Goal: Task Accomplishment & Management: Complete application form

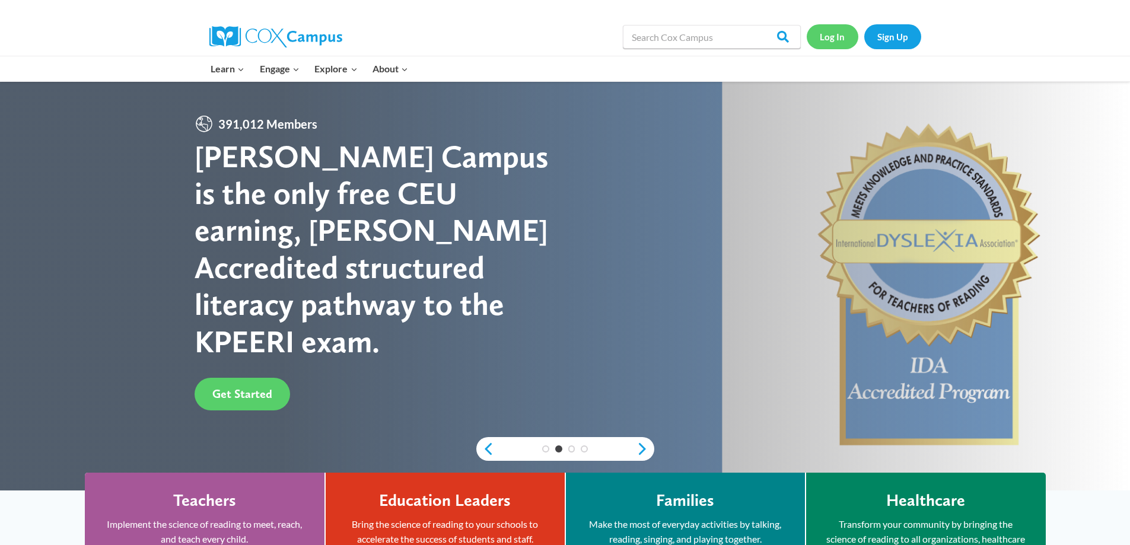
click at [826, 39] on link "Log In" at bounding box center [833, 36] width 52 height 24
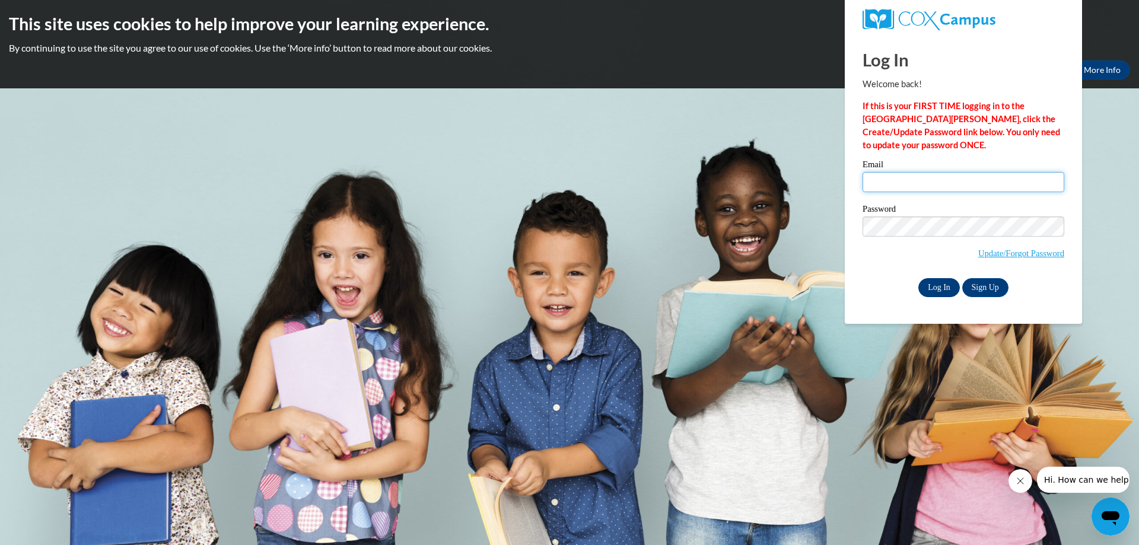
type input "[EMAIL_ADDRESS][DOMAIN_NAME]"
click at [942, 283] on input "Log In" at bounding box center [939, 287] width 42 height 19
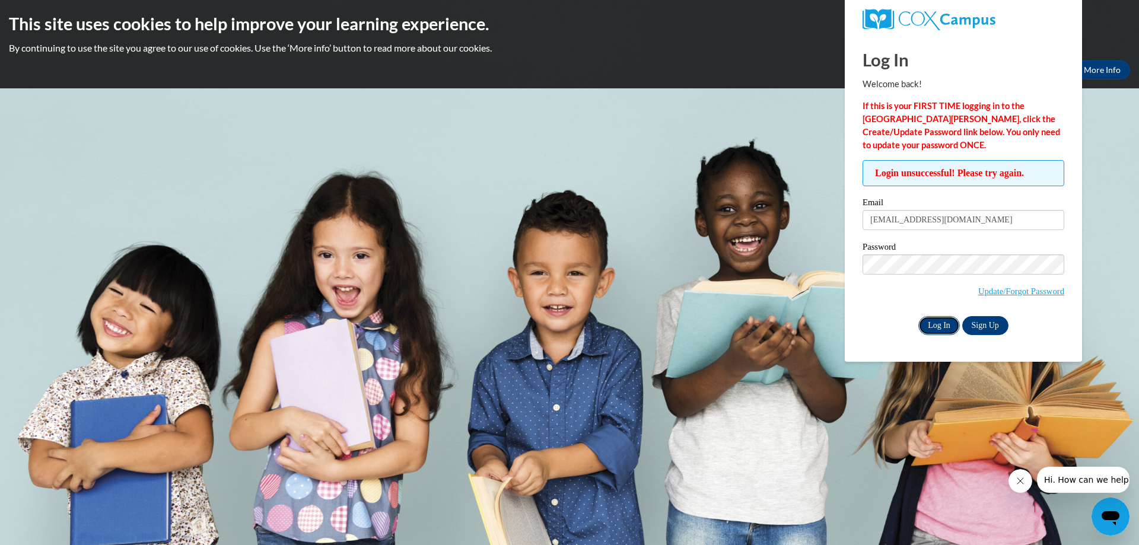
click at [938, 324] on input "Log In" at bounding box center [939, 325] width 42 height 19
click at [943, 324] on input "Log In" at bounding box center [939, 325] width 42 height 19
click at [866, 316] on div "Log In Sign Up" at bounding box center [963, 325] width 202 height 19
click at [937, 319] on input "Log In" at bounding box center [939, 325] width 42 height 19
click at [1001, 292] on link "Update/Forgot Password" at bounding box center [1021, 290] width 86 height 9
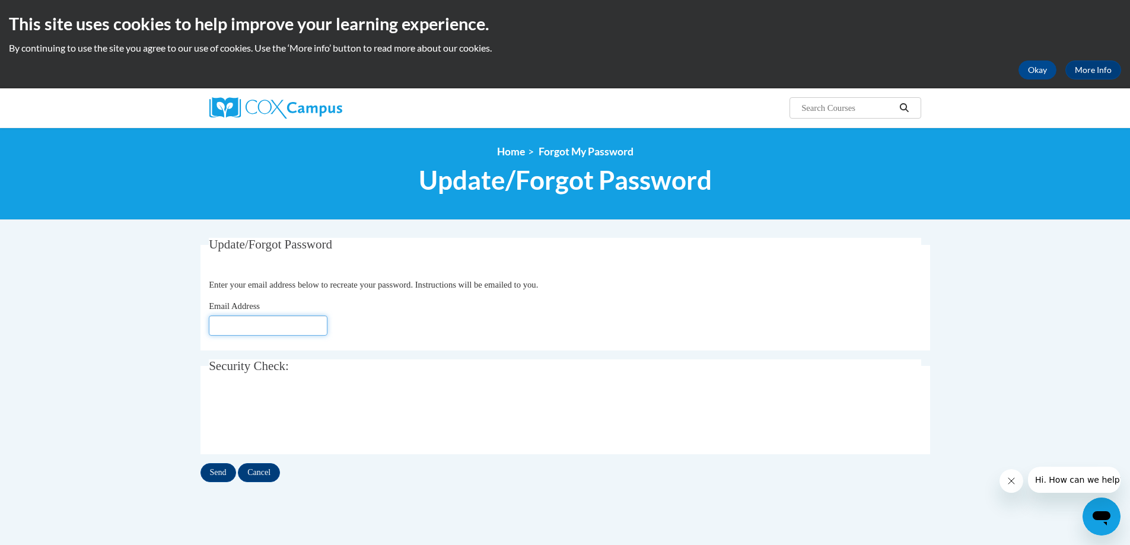
click at [265, 329] on input "Email Address" at bounding box center [268, 326] width 119 height 20
type input "[EMAIL_ADDRESS][DOMAIN_NAME]"
click at [224, 471] on input "Send" at bounding box center [218, 472] width 36 height 19
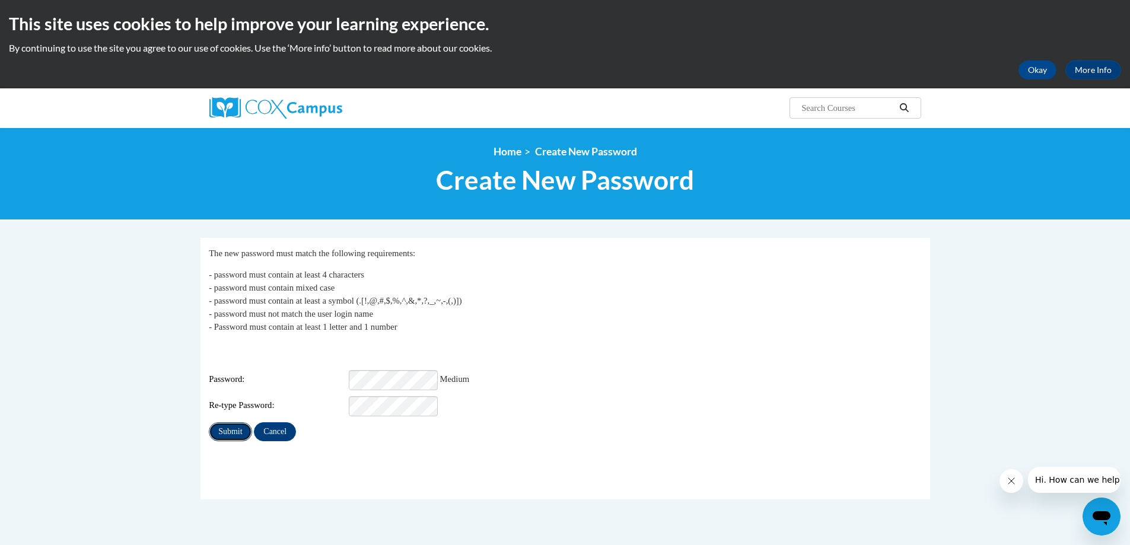
click at [232, 422] on input "Submit" at bounding box center [230, 431] width 43 height 19
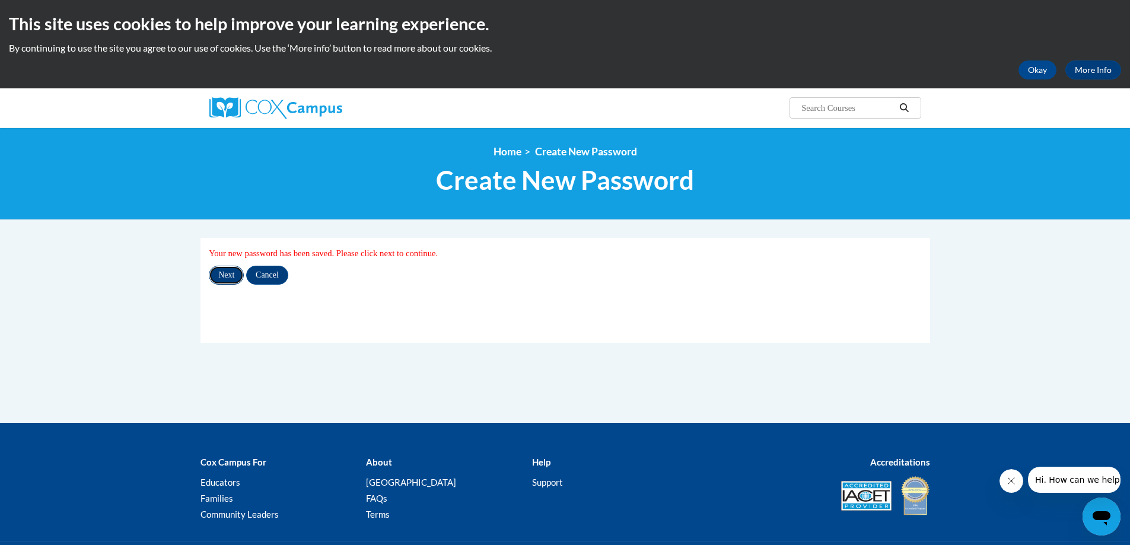
click at [230, 276] on input "Next" at bounding box center [226, 275] width 35 height 19
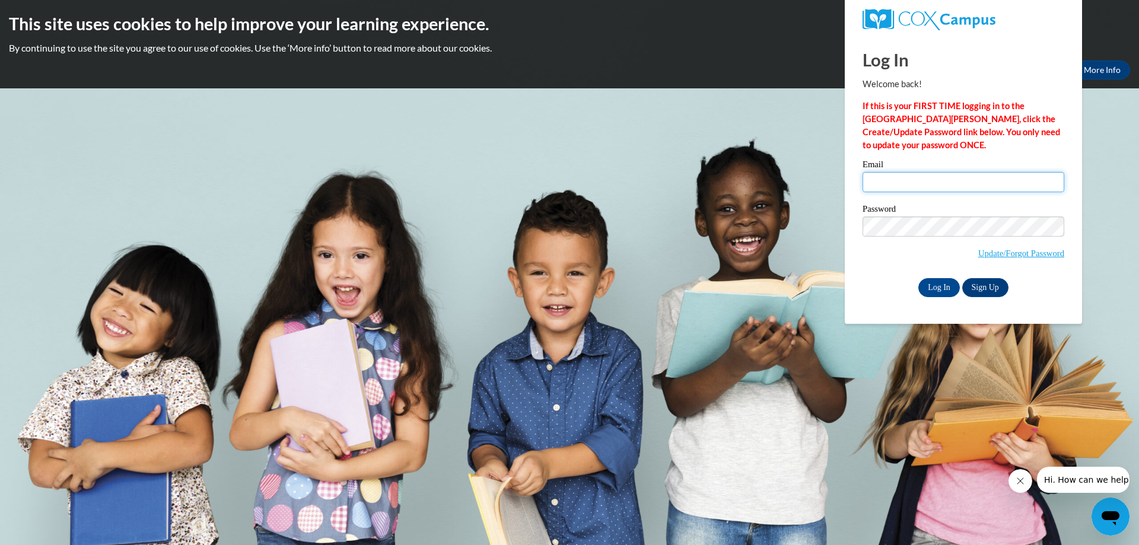
type input "[EMAIL_ADDRESS][DOMAIN_NAME]"
click at [867, 278] on div "Log In Sign Up" at bounding box center [963, 287] width 202 height 19
click at [940, 286] on input "Log In" at bounding box center [939, 287] width 42 height 19
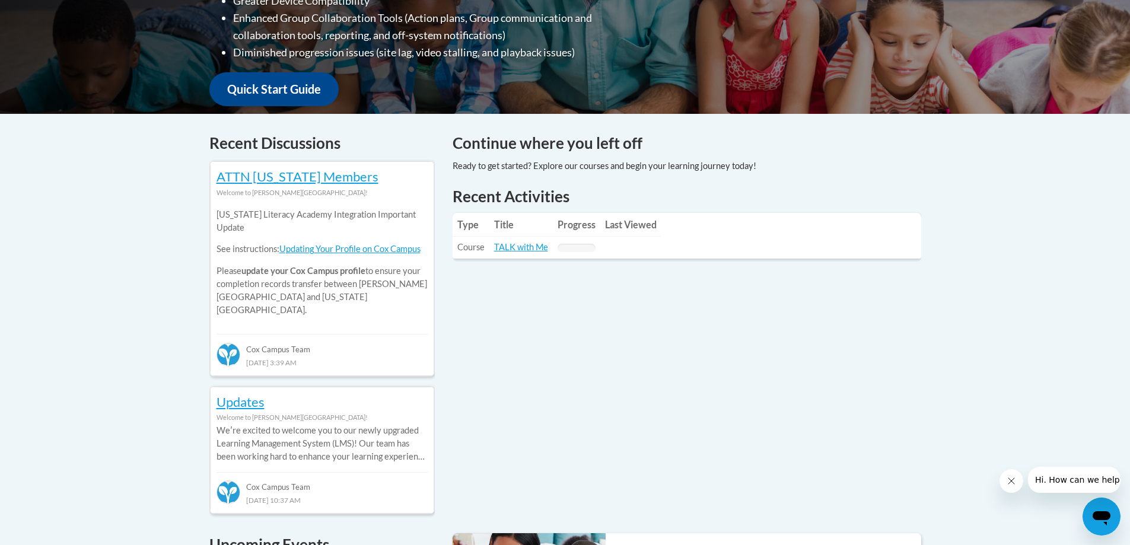
scroll to position [534, 0]
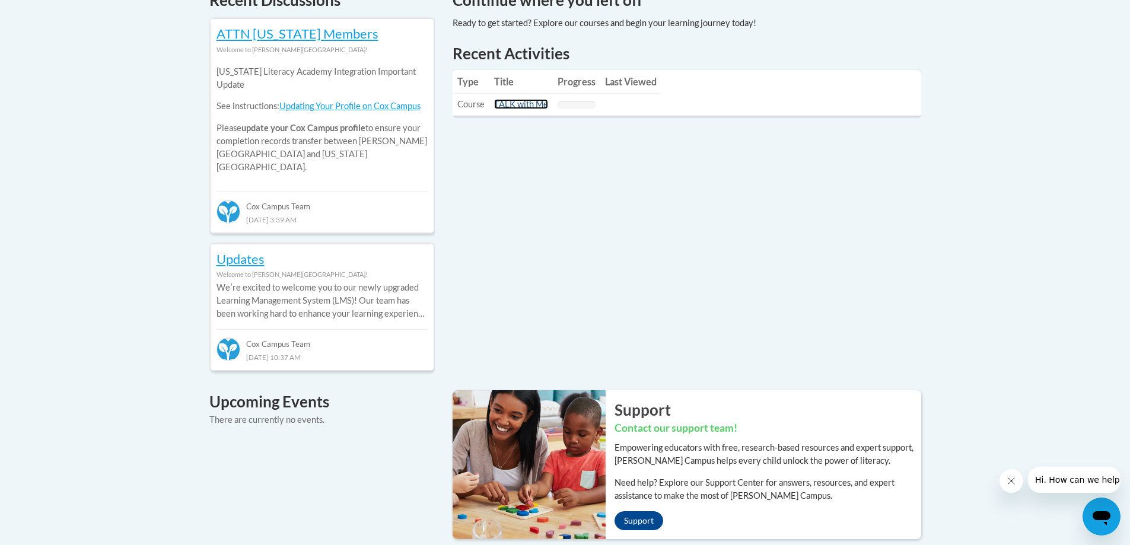
click at [524, 104] on link "TALK with Me" at bounding box center [521, 104] width 54 height 10
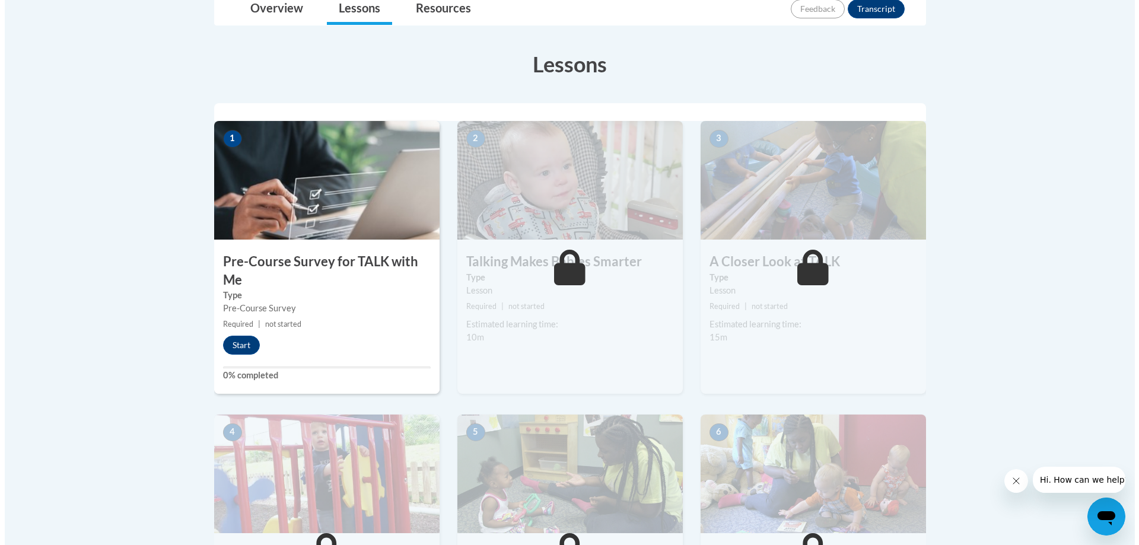
scroll to position [297, 0]
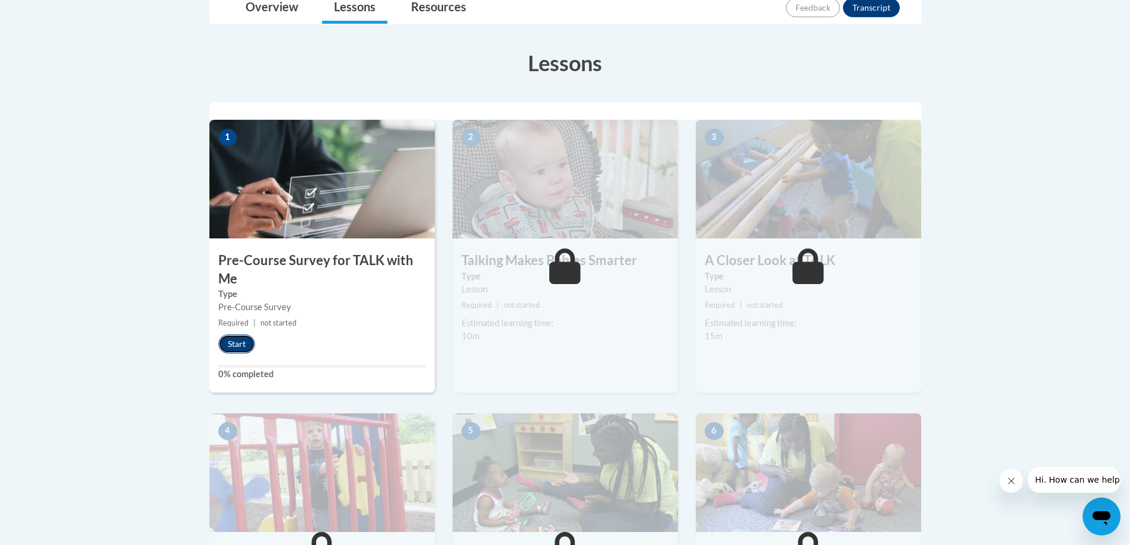
click at [241, 341] on button "Start" at bounding box center [236, 344] width 37 height 19
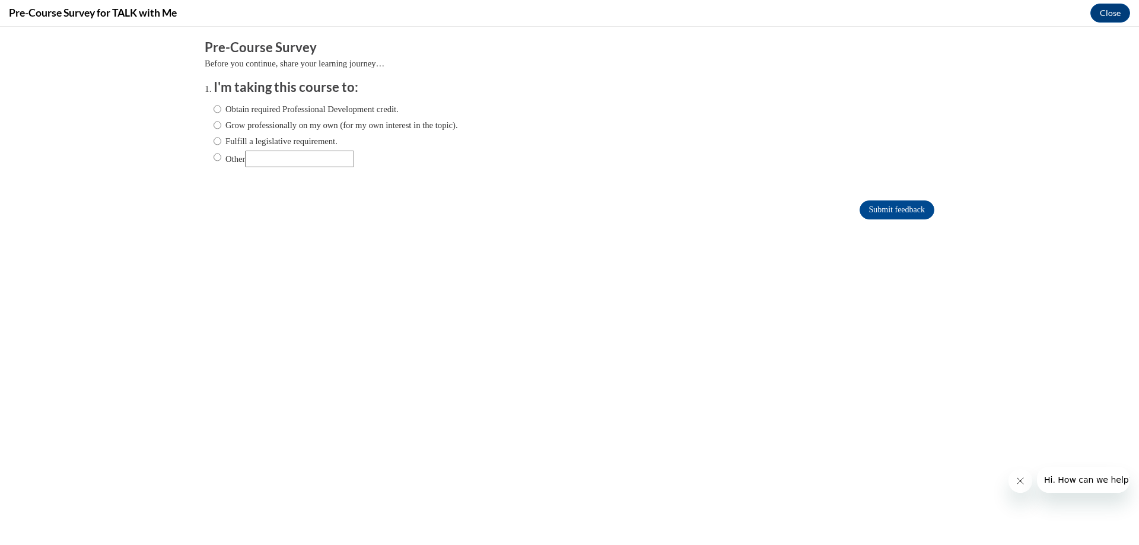
scroll to position [0, 0]
click at [214, 111] on input "Obtain required Professional Development credit." at bounding box center [218, 109] width 8 height 13
radio input "true"
click at [887, 206] on input "Submit feedback" at bounding box center [896, 209] width 75 height 19
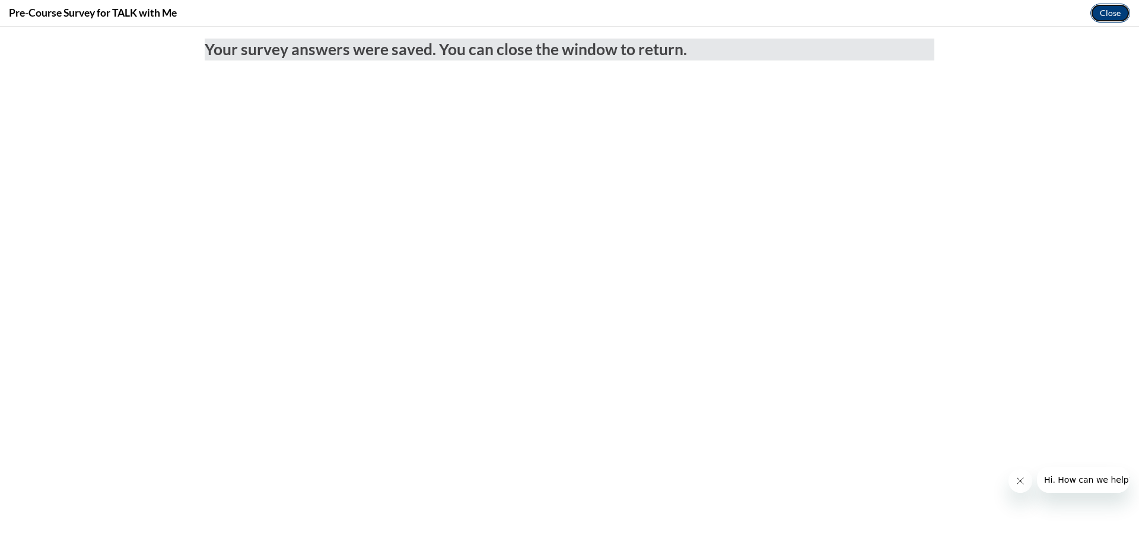
click at [1114, 10] on button "Close" at bounding box center [1110, 13] width 40 height 19
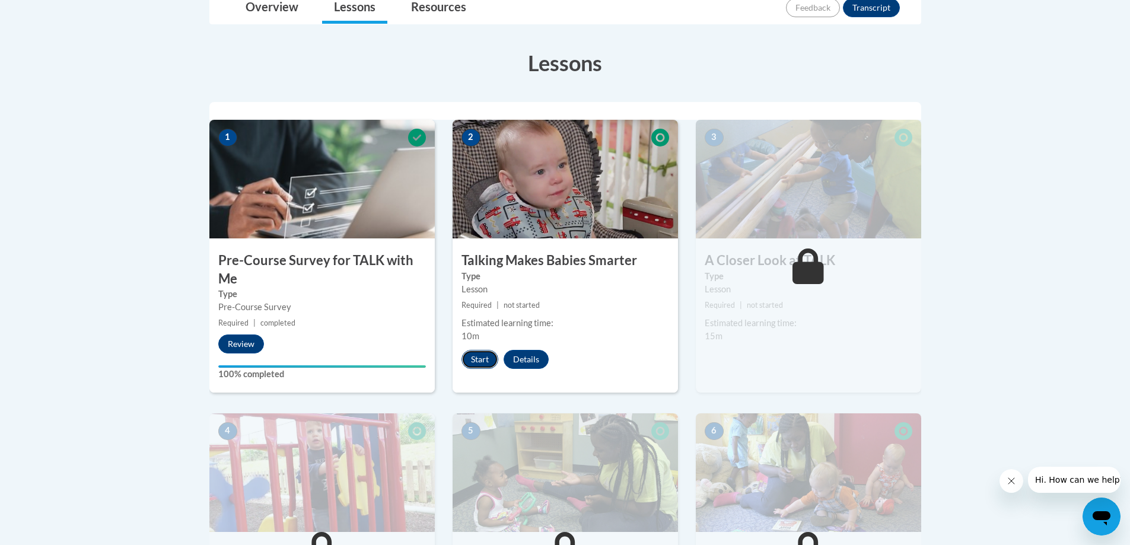
click at [478, 358] on button "Start" at bounding box center [479, 359] width 37 height 19
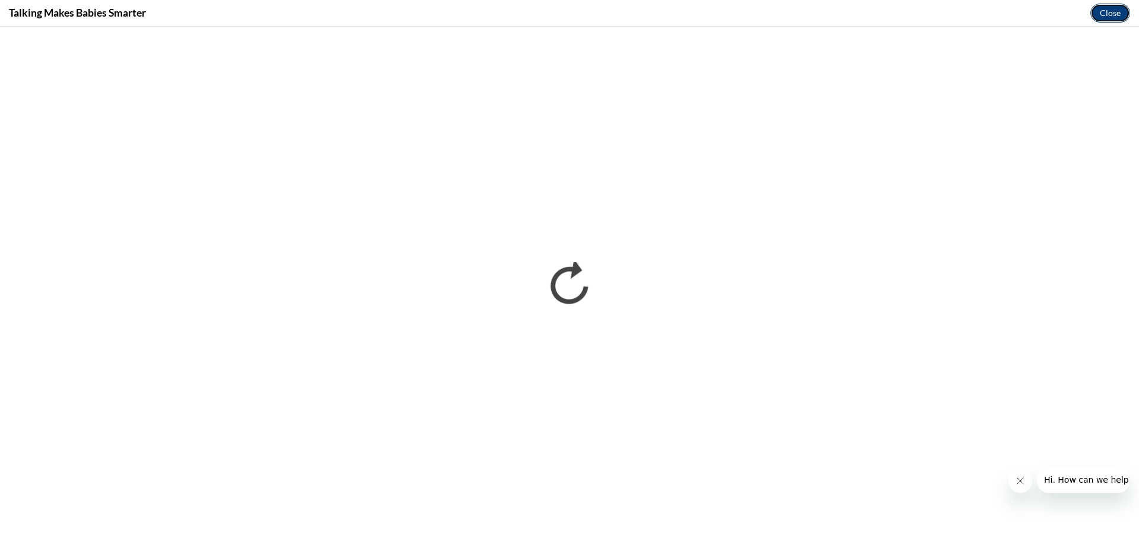
click at [1113, 14] on button "Close" at bounding box center [1110, 13] width 40 height 19
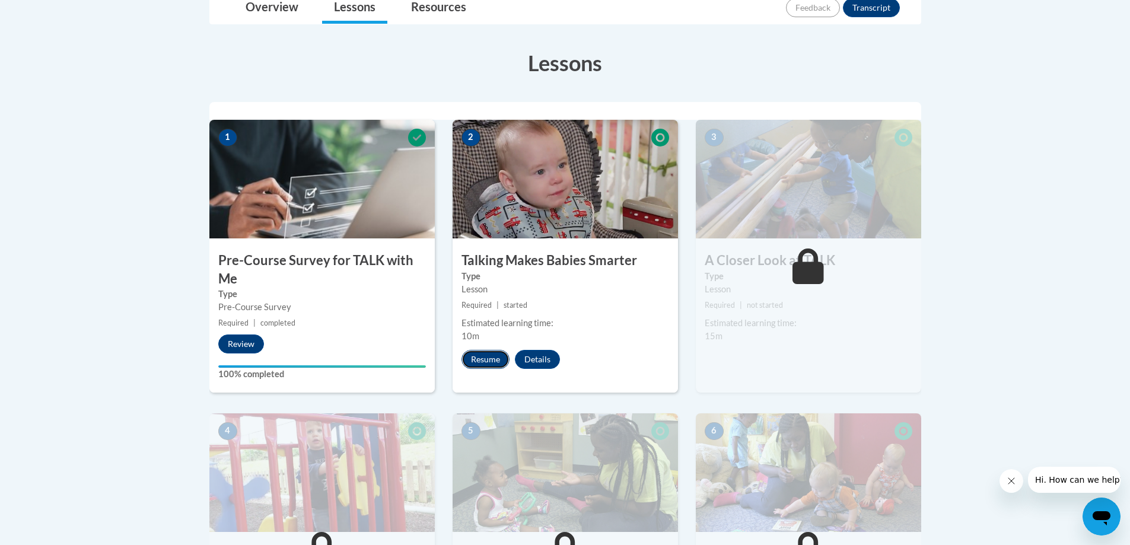
click at [496, 357] on button "Resume" at bounding box center [485, 359] width 48 height 19
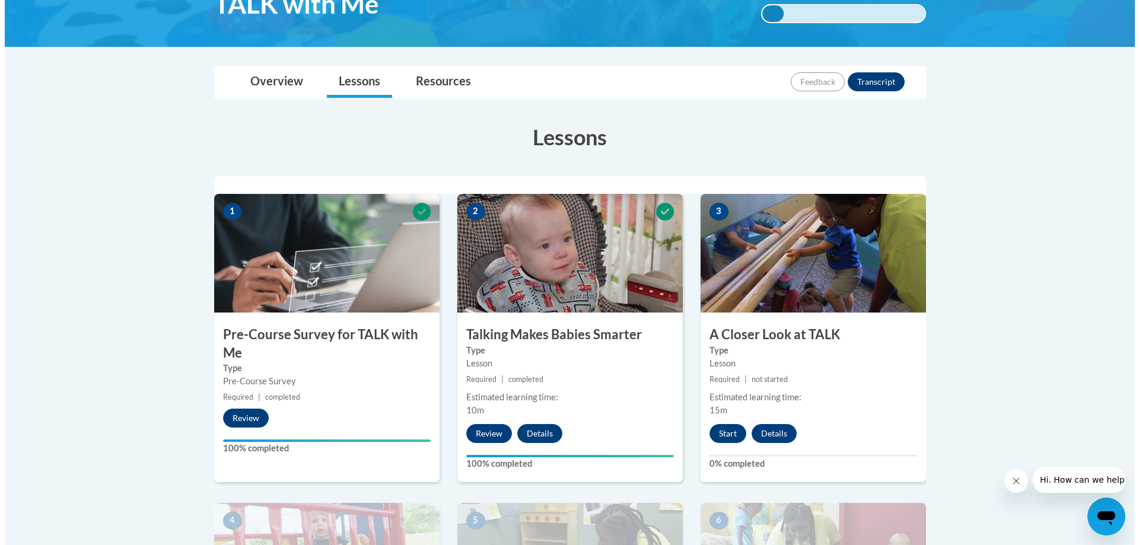
scroll to position [237, 0]
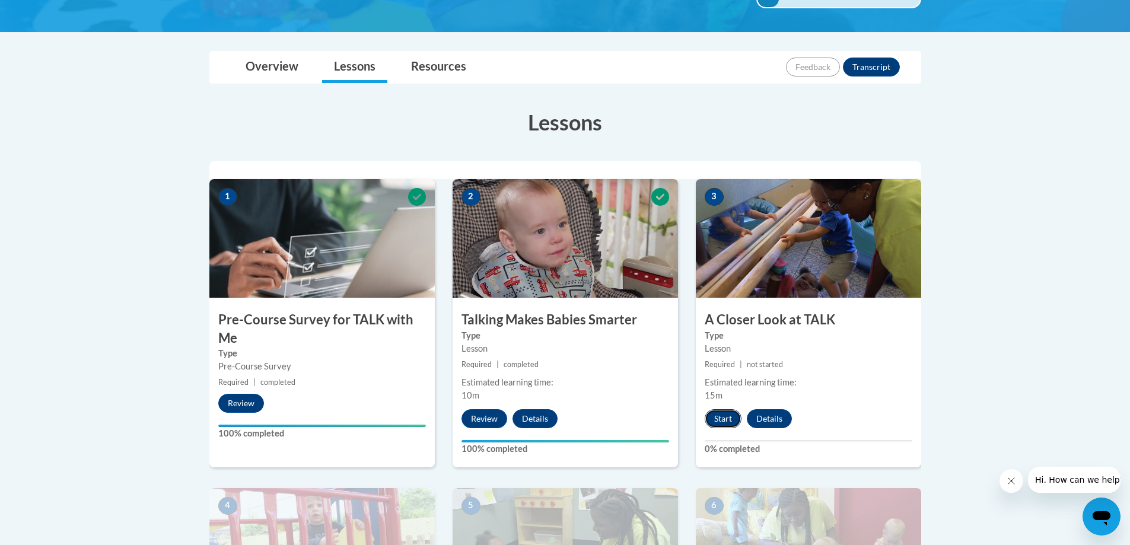
click at [719, 422] on button "Start" at bounding box center [723, 418] width 37 height 19
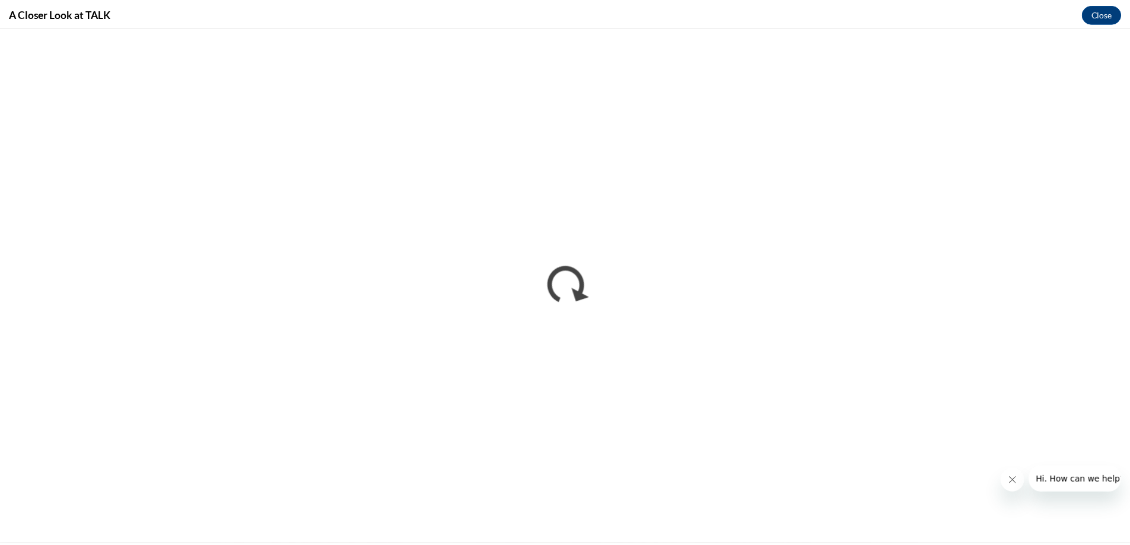
scroll to position [0, 0]
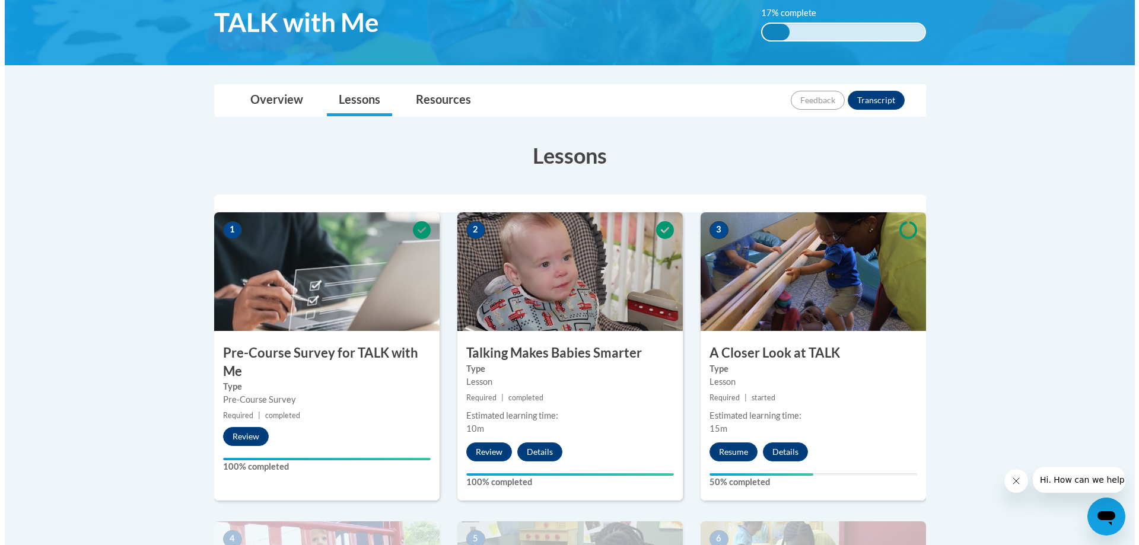
scroll to position [297, 0]
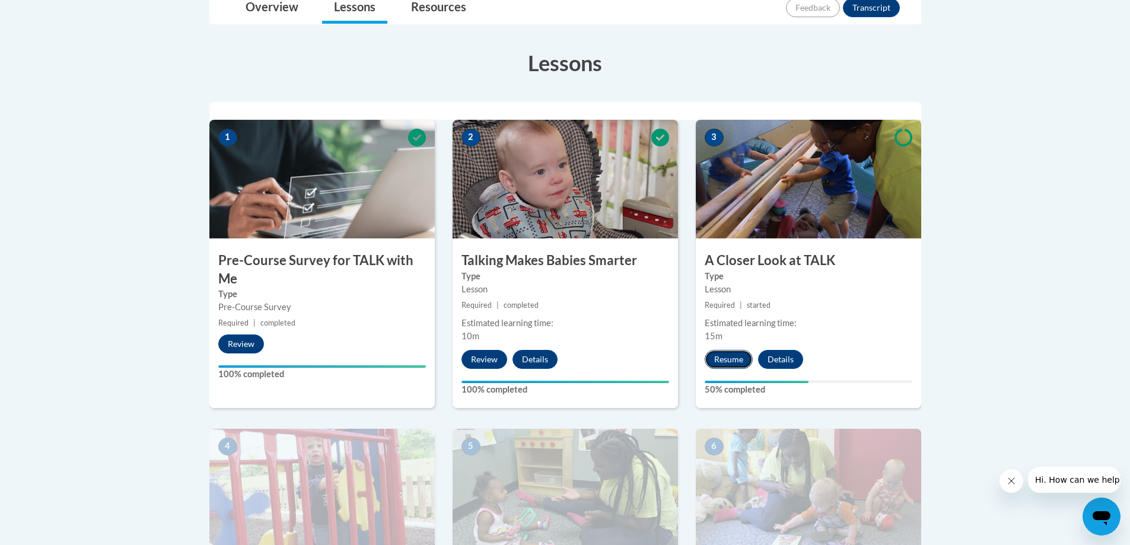
click at [734, 359] on button "Resume" at bounding box center [729, 359] width 48 height 19
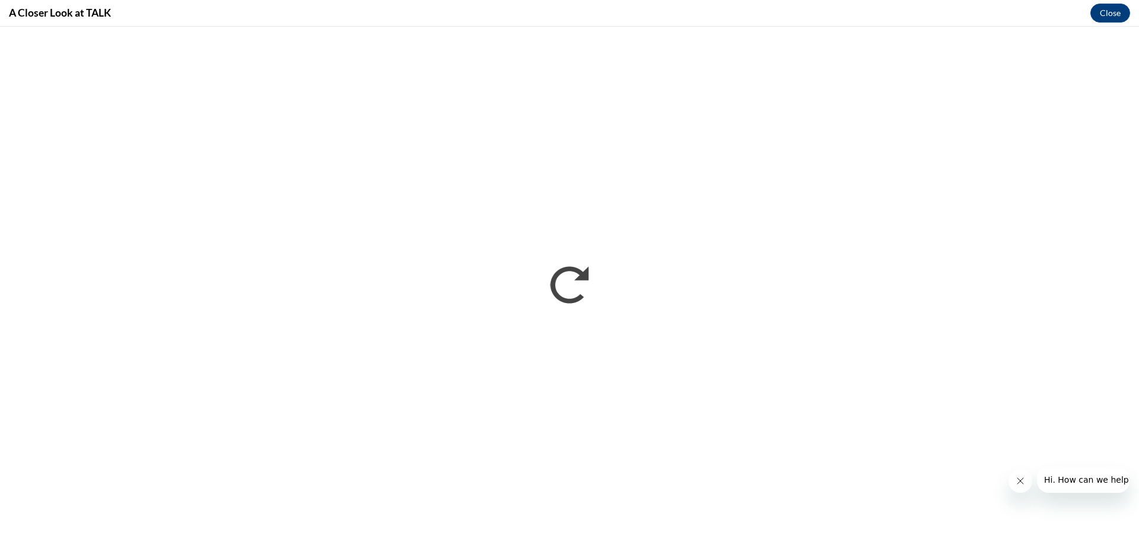
scroll to position [0, 0]
click at [1082, 482] on span "Hi. How can we help?" at bounding box center [1087, 479] width 89 height 9
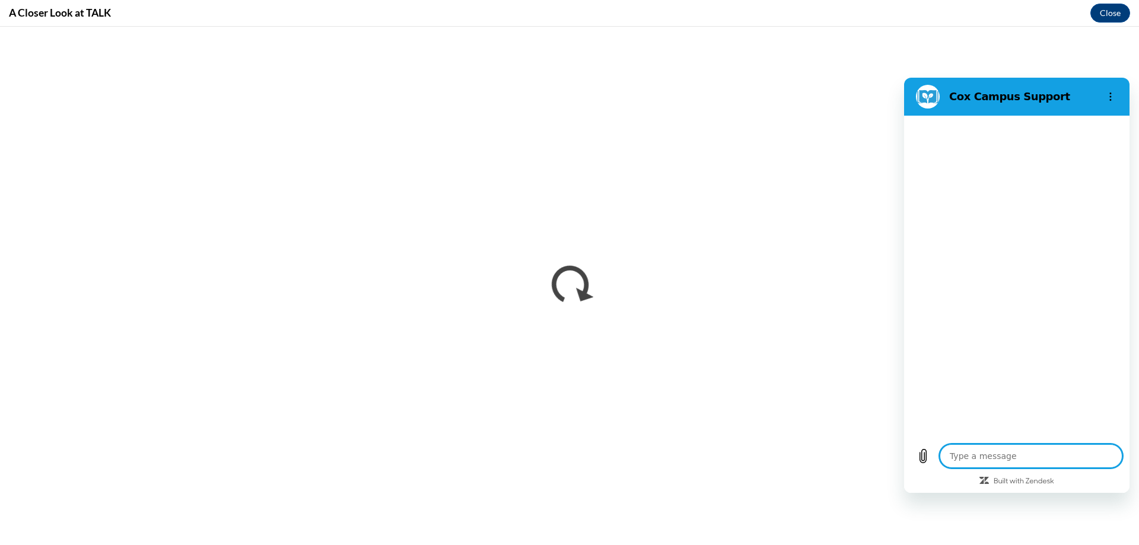
type textarea "x"
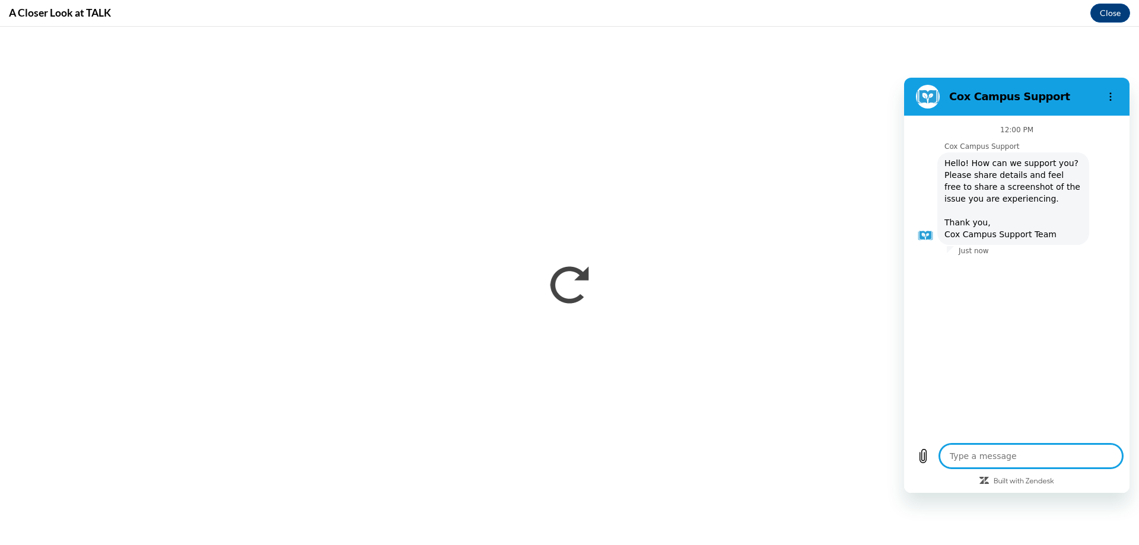
type textarea "i"
type textarea "x"
type textarea "i"
type textarea "x"
type textarea "i w"
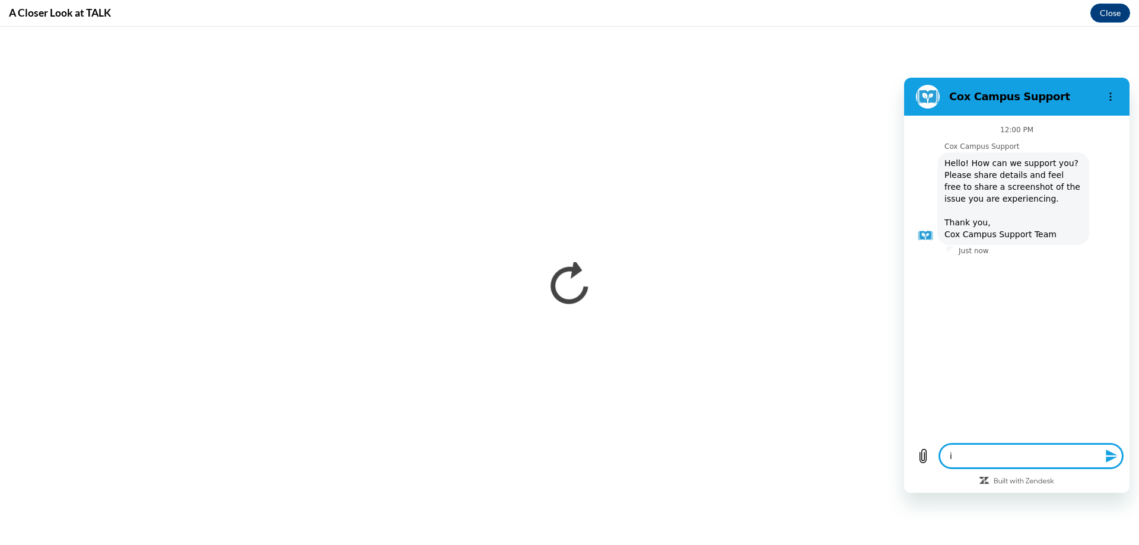
type textarea "x"
type textarea "i wa"
type textarea "x"
type textarea "i wat"
type textarea "x"
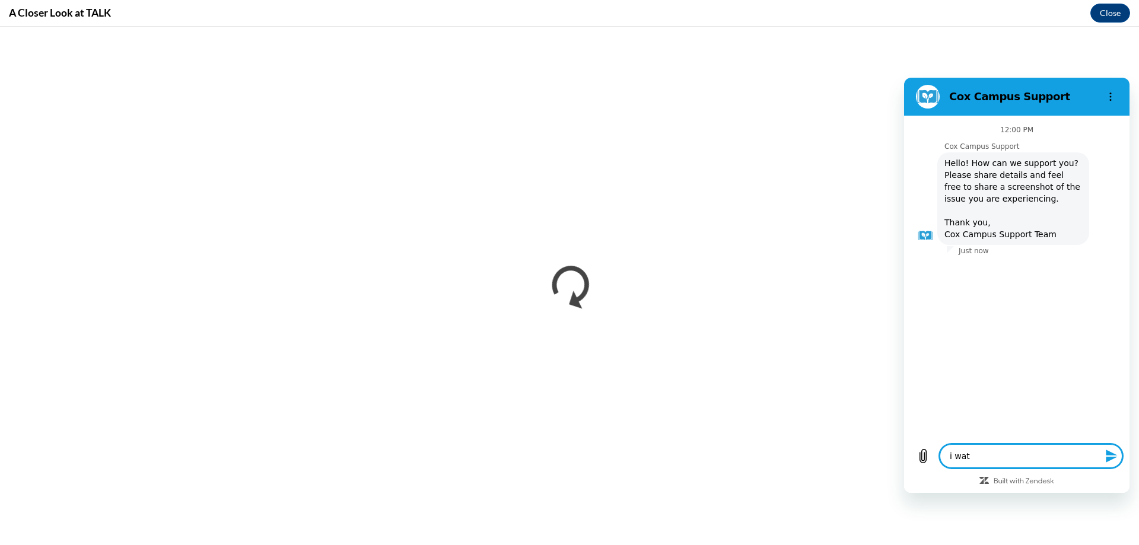
type textarea "i watc"
type textarea "x"
type textarea "i watch"
type textarea "x"
type textarea "i watche"
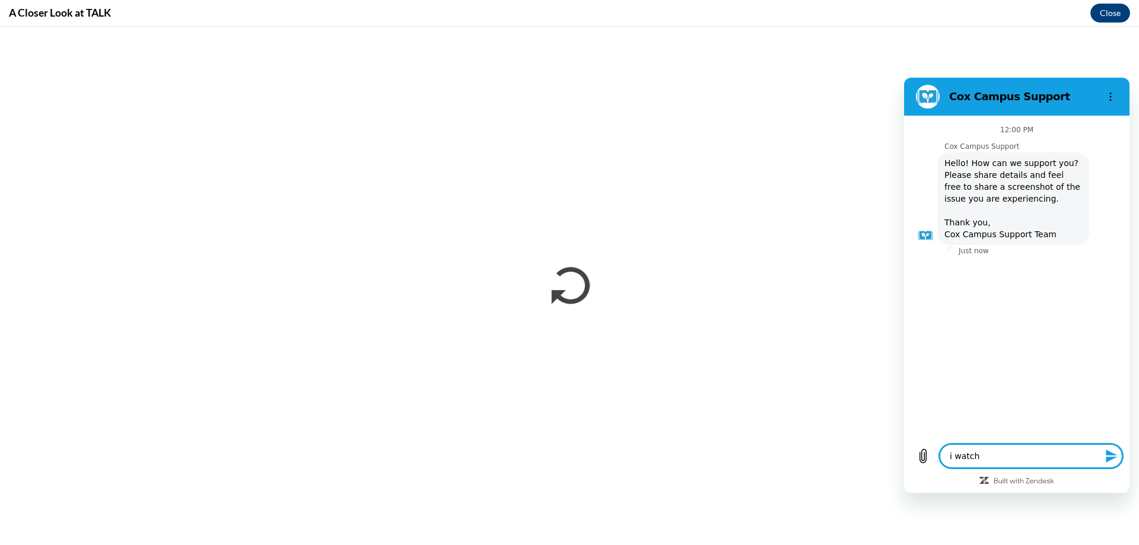
type textarea "x"
type textarea "i watched"
type textarea "x"
type textarea "i watched"
type textarea "x"
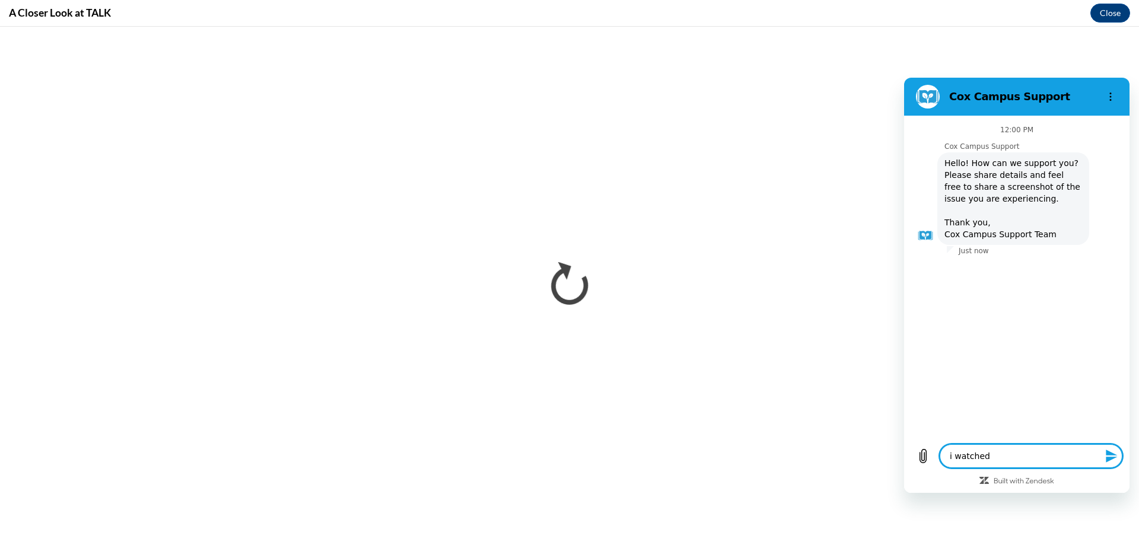
type textarea "i watched t"
type textarea "x"
type textarea "i watched th"
type textarea "x"
type textarea "i watched the"
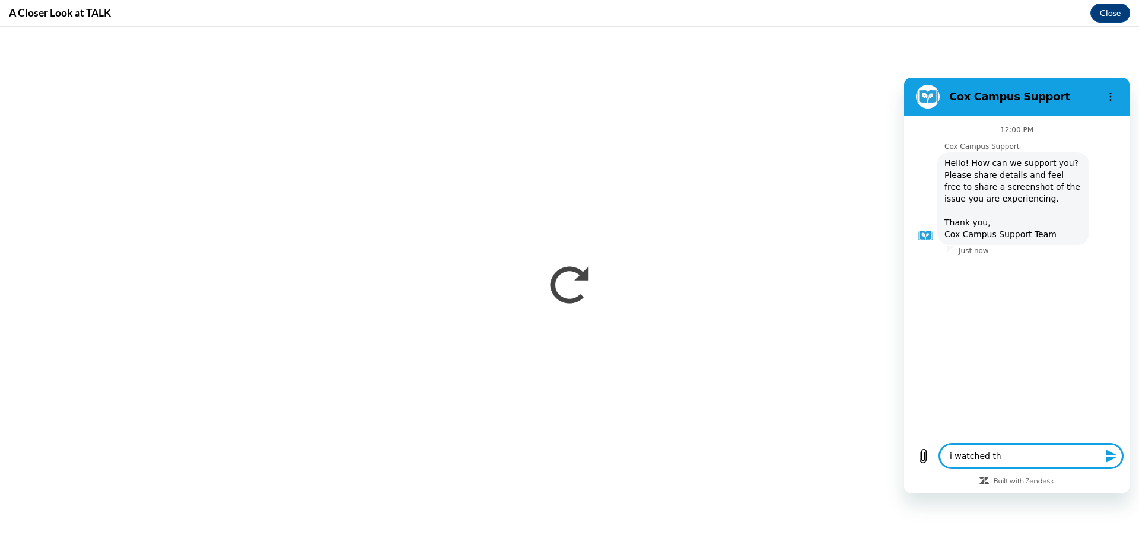
type textarea "x"
type textarea "i watched the"
type textarea "x"
type textarea "i watched the t"
type textarea "x"
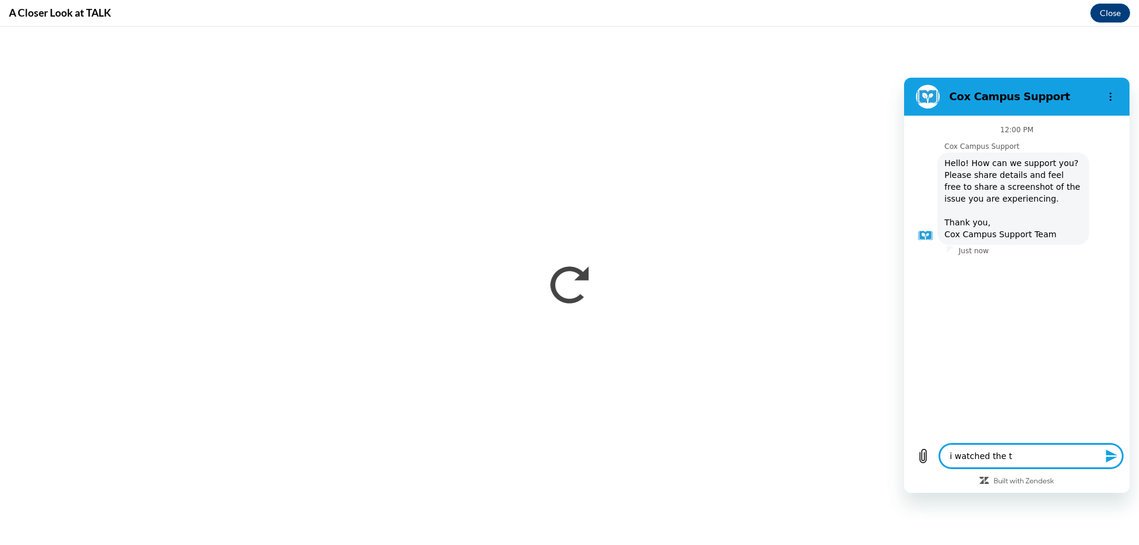
type textarea "i watched the th"
type textarea "x"
type textarea "i watched the thr"
type textarea "x"
type textarea "i watched the thre"
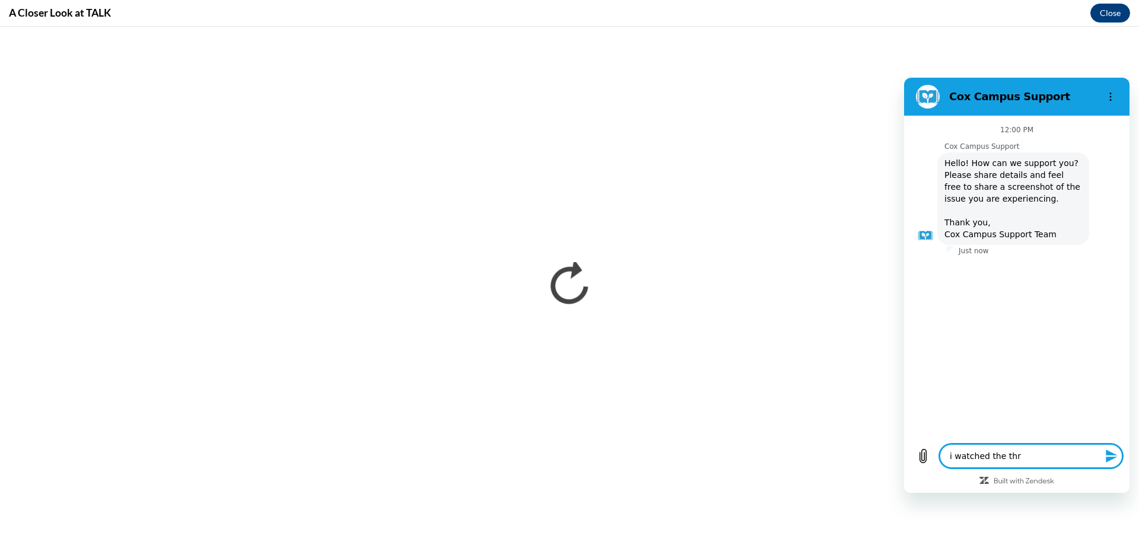
type textarea "x"
type textarea "i watched the three"
type textarea "x"
type textarea "i watched the three"
type textarea "x"
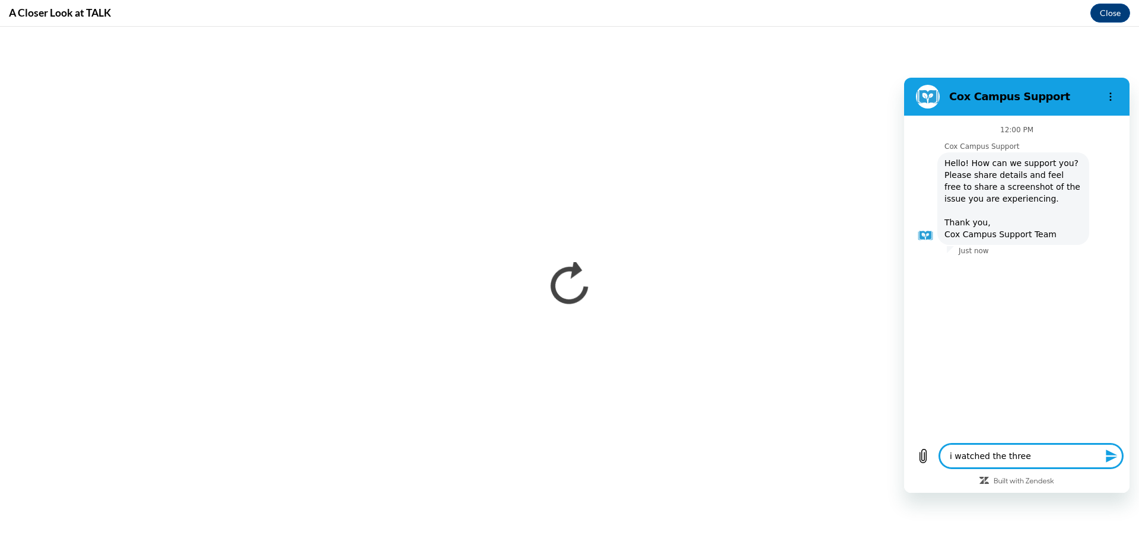
type textarea "i watched the three v"
type textarea "x"
type textarea "i watched the three vi"
type textarea "x"
type textarea "i watched the three vid"
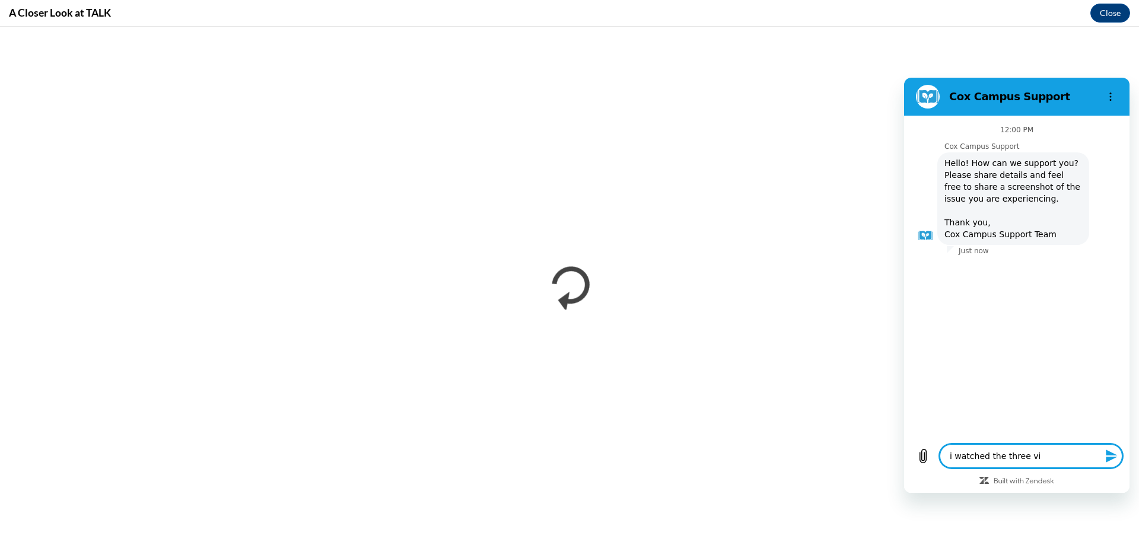
type textarea "x"
type textarea "i watched the three vide"
type textarea "x"
type textarea "i watched the three vides"
type textarea "x"
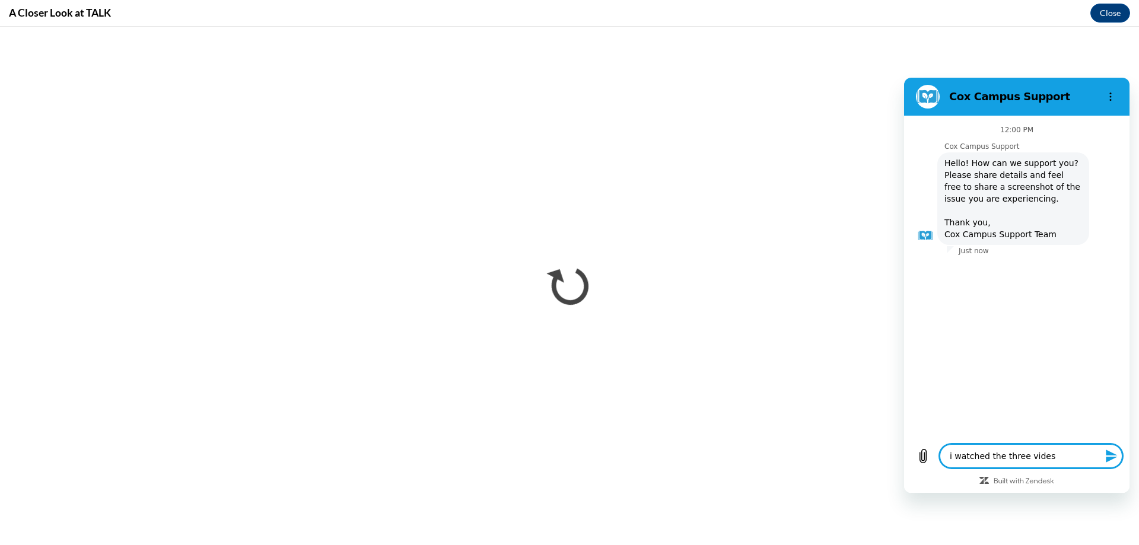
type textarea "i watched the three videso"
type textarea "x"
type textarea "i watched the three videso"
type textarea "x"
type textarea "i watched the three videso t"
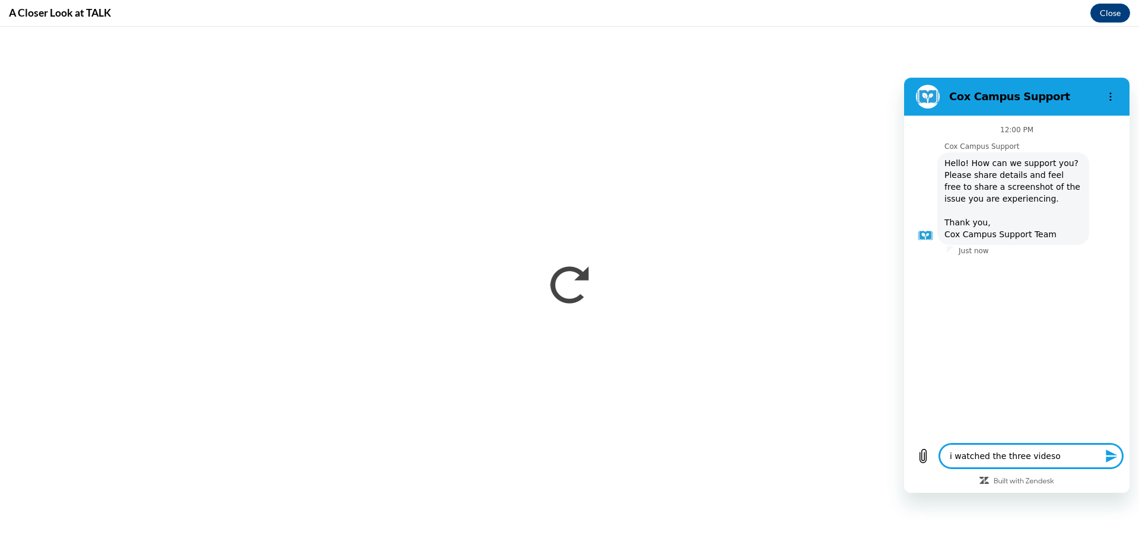
type textarea "x"
type textarea "i watched the three videso to"
type textarea "x"
type textarea "i watched the three videso to"
type textarea "x"
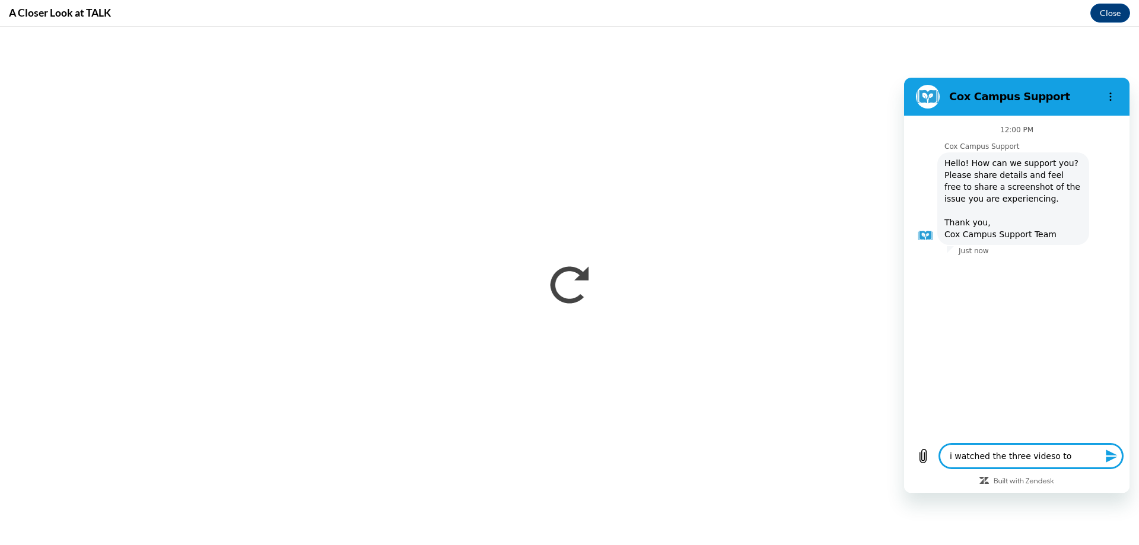
type textarea "i watched the three videso to m"
type textarea "x"
type textarea "i watched the three videso to me"
type textarea "x"
type textarea "i watched the three videso to mee"
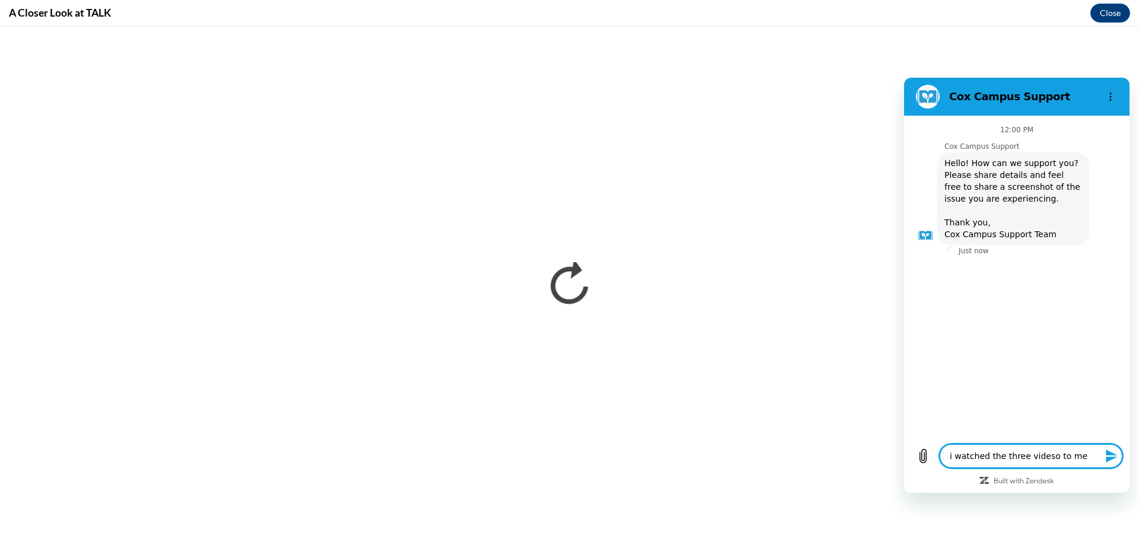
type textarea "x"
type textarea "i watched the three videso to meet"
type textarea "x"
type textarea "i watched the three videso to meet"
type textarea "x"
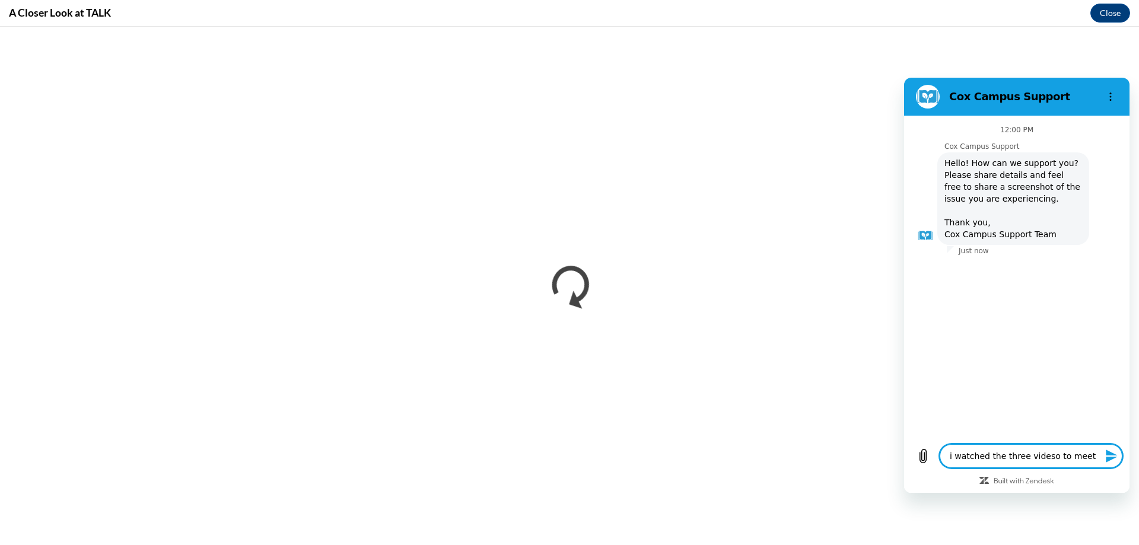
type textarea "i watched the three videso to meet t"
type textarea "x"
type textarea "i watched the three videso to meet th"
type textarea "x"
type textarea "i watched the three videso to meet the"
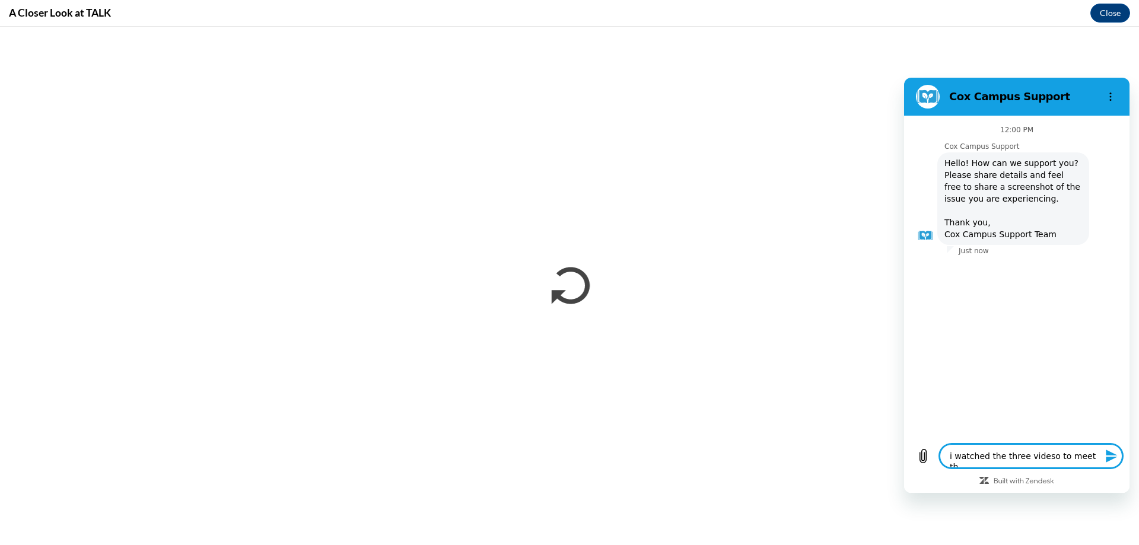
type textarea "x"
type textarea "i watched the three videso to meet the"
type textarea "x"
type textarea "i watched the three videso to meet the t"
type textarea "x"
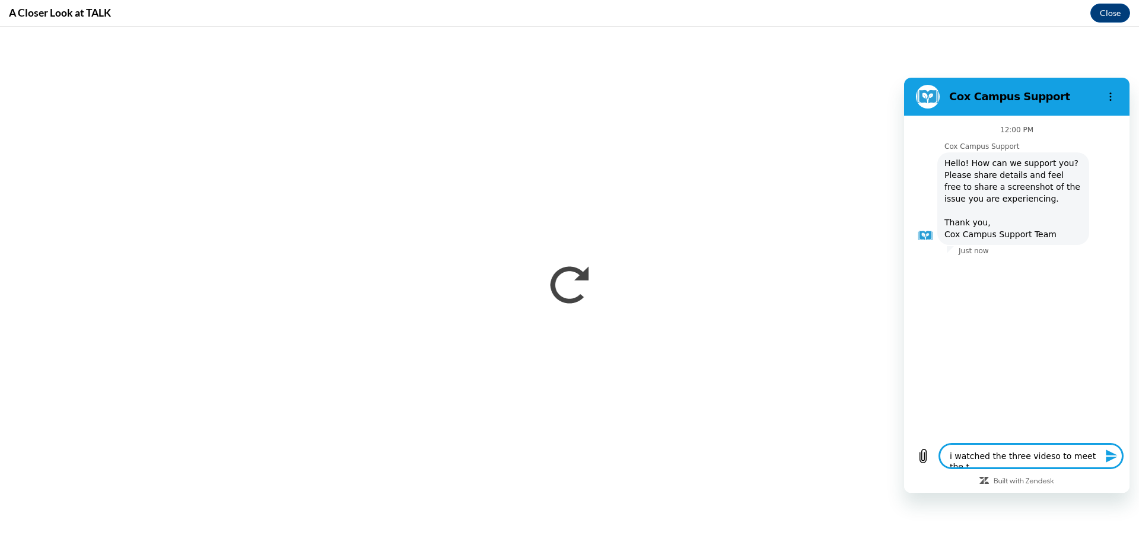
type textarea "i watched the three videso to meet the te"
type textarea "x"
type textarea "i watched the three videso to meet the tea"
type textarea "x"
type textarea "i watched the three videso to meet the teac"
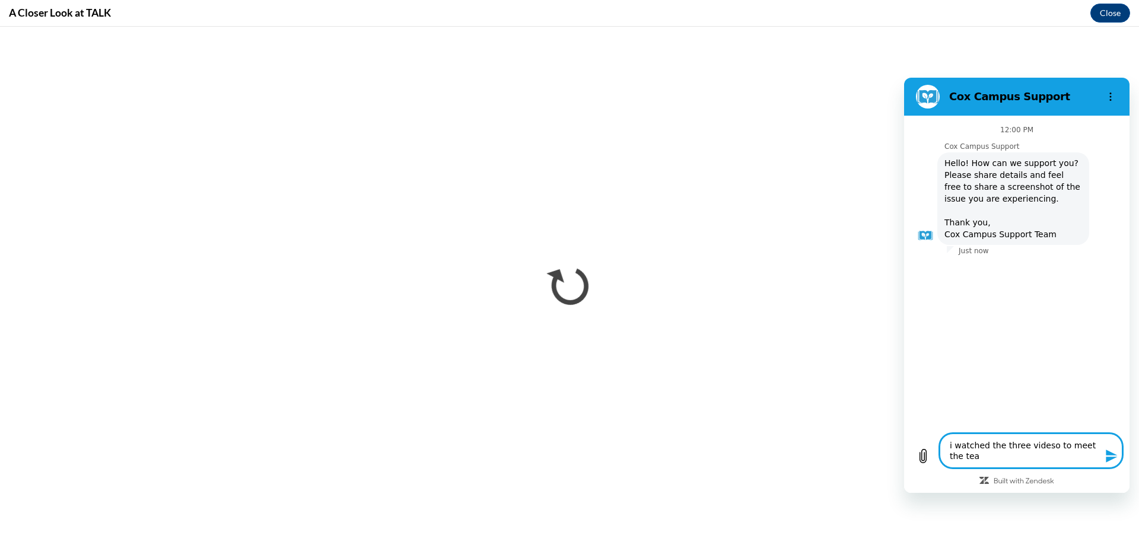
type textarea "x"
type textarea "i watched the three videso to meet the teach"
type textarea "x"
type textarea "i watched the three videso to meet the teache"
type textarea "x"
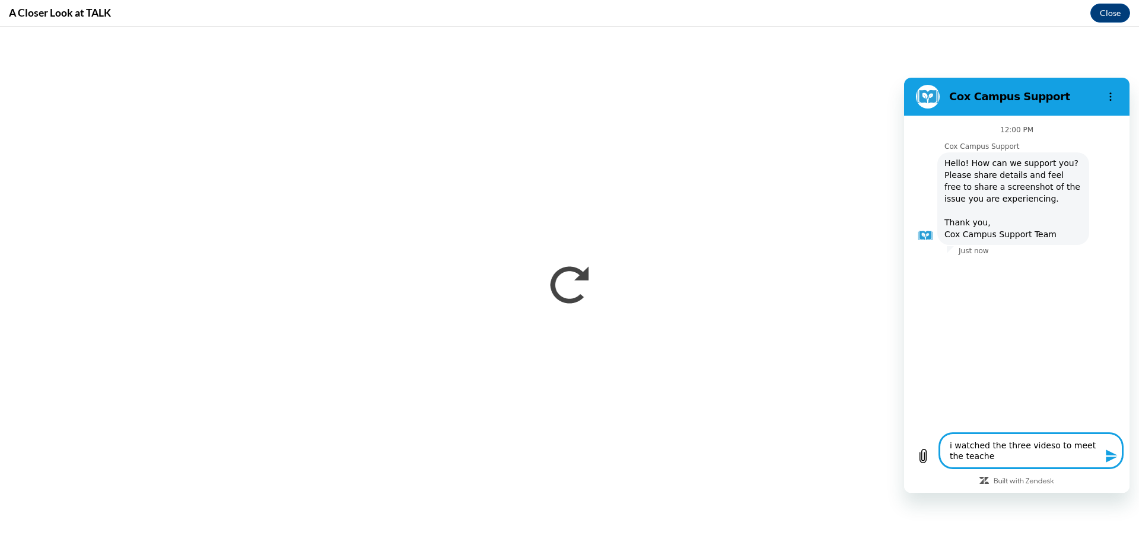
type textarea "i watched the three videso to meet the teacher"
type textarea "x"
type textarea "i watched the three videso to meet the teachers"
type textarea "x"
type textarea "i watched the three videso to meet the teachers"
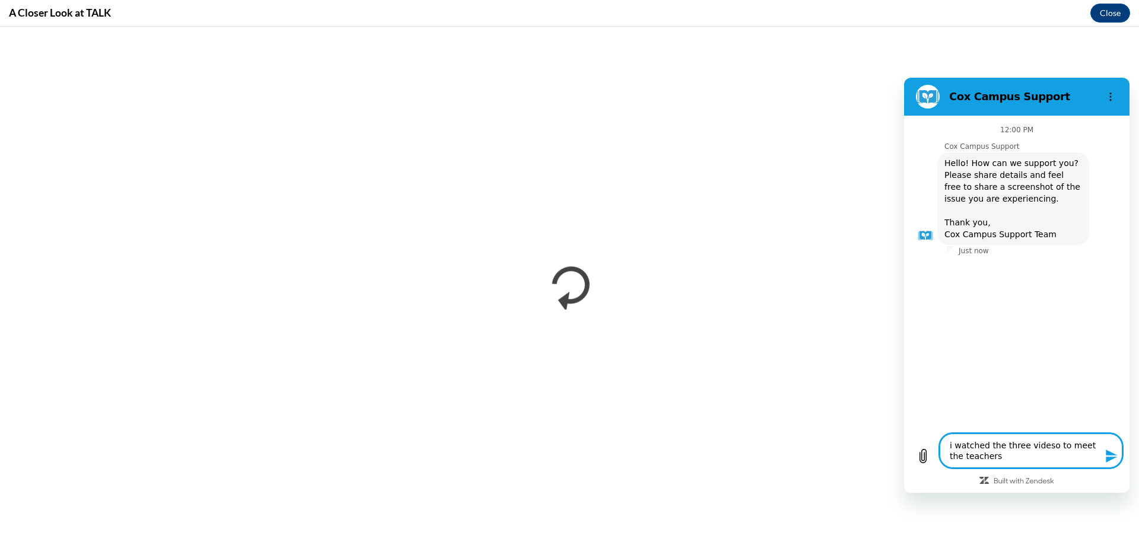
type textarea "x"
type textarea "i watched the three videso to meet the teachers b"
type textarea "x"
type textarea "i watched the three videso to meet the teachers bu"
type textarea "x"
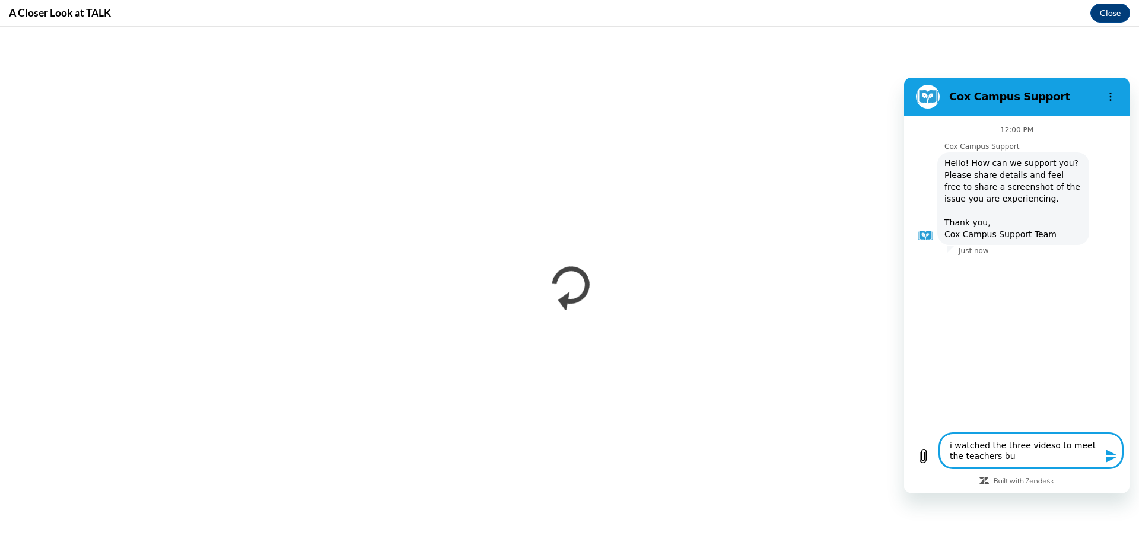
type textarea "i watched the three videso to meet the teachers but"
type textarea "x"
type textarea "i watched the three videso to meet the teachers but"
type textarea "x"
type textarea "i watched the three videso to meet the teachers but i"
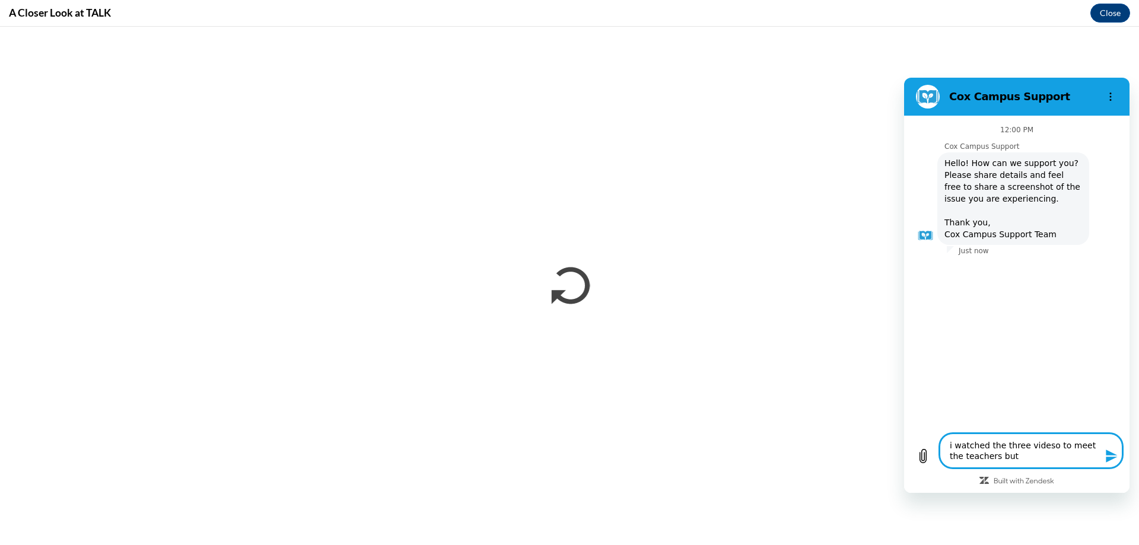
type textarea "x"
type textarea "i watched the three videso to meet the teachers but it"
type textarea "x"
type textarea "i watched the three videso to meet the teachers but it"
type textarea "x"
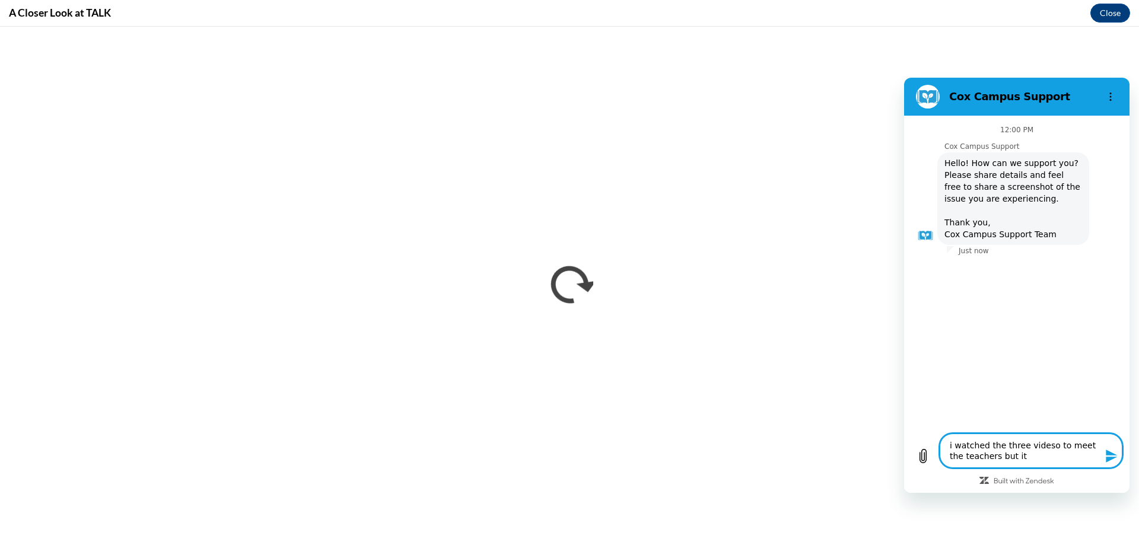
type textarea "i watched the three videso to meet the teachers but it w"
type textarea "x"
type textarea "i watched the three videso to meet the teachers but it wo"
type textarea "x"
type textarea "i watched the three videso to meet the teachers but it won"
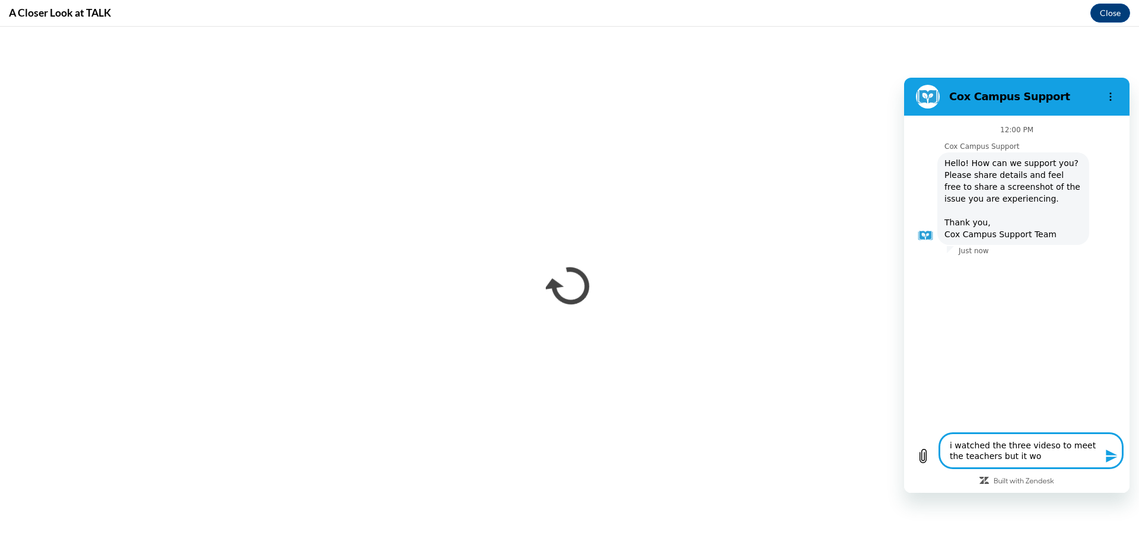
type textarea "x"
type textarea "i watched the three videso to meet the teachers but it wont"
type textarea "x"
type textarea "i watched the three videso to meet the teachers but it wont"
type textarea "x"
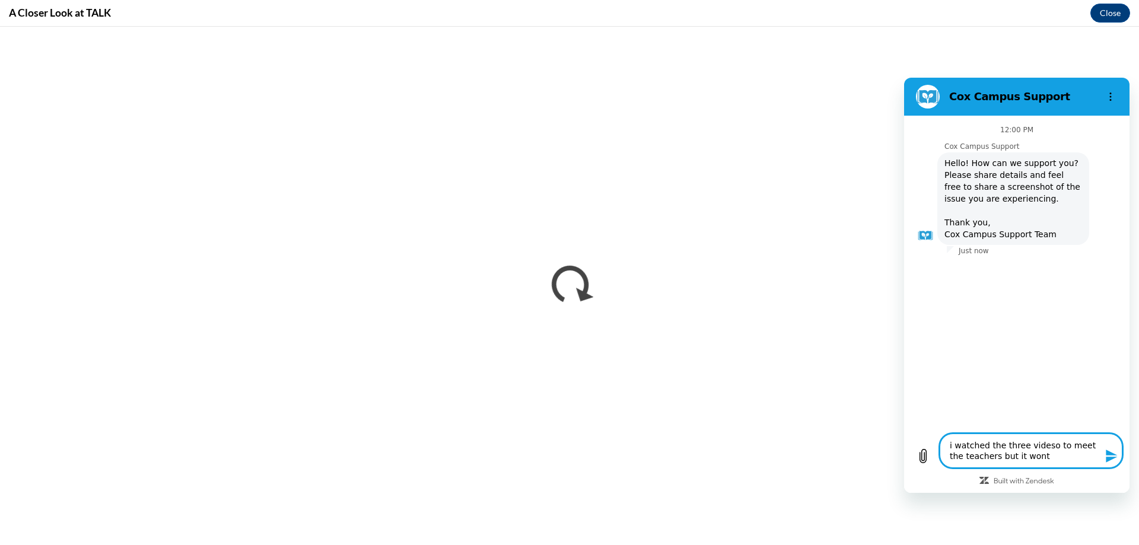
type textarea "i watched the three videso to meet the teachers but it wont l"
type textarea "x"
type textarea "i watched the three videso to meet the teachers but it wont le"
type textarea "x"
type textarea "i watched the three videso to meet the teachers but it wont let"
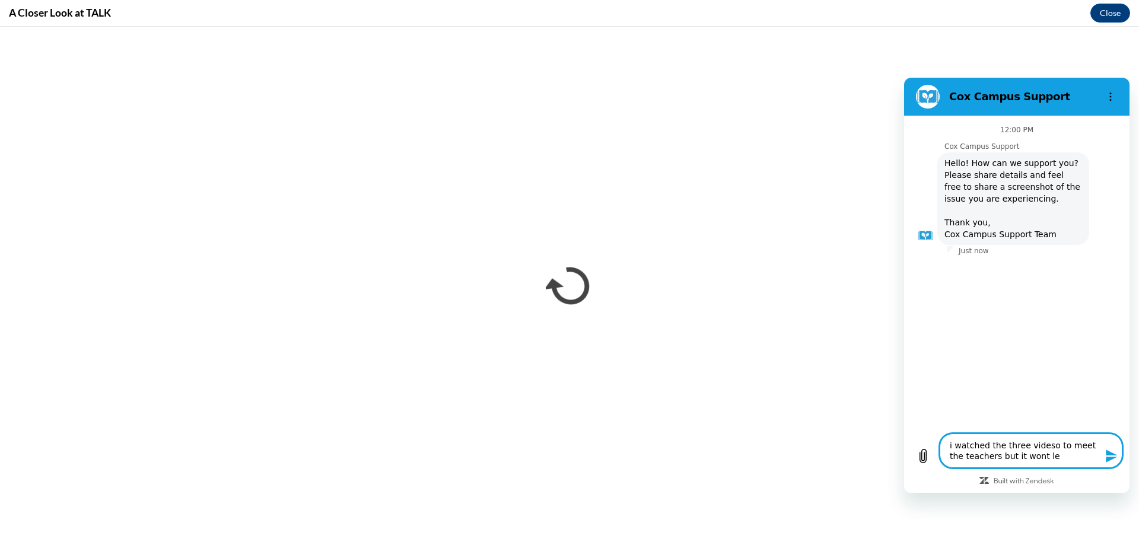
type textarea "x"
type textarea "i watched the three videso to meet the teachers but it wont let"
type textarea "x"
type textarea "i watched the three videso to meet the teachers but it wont let m"
type textarea "x"
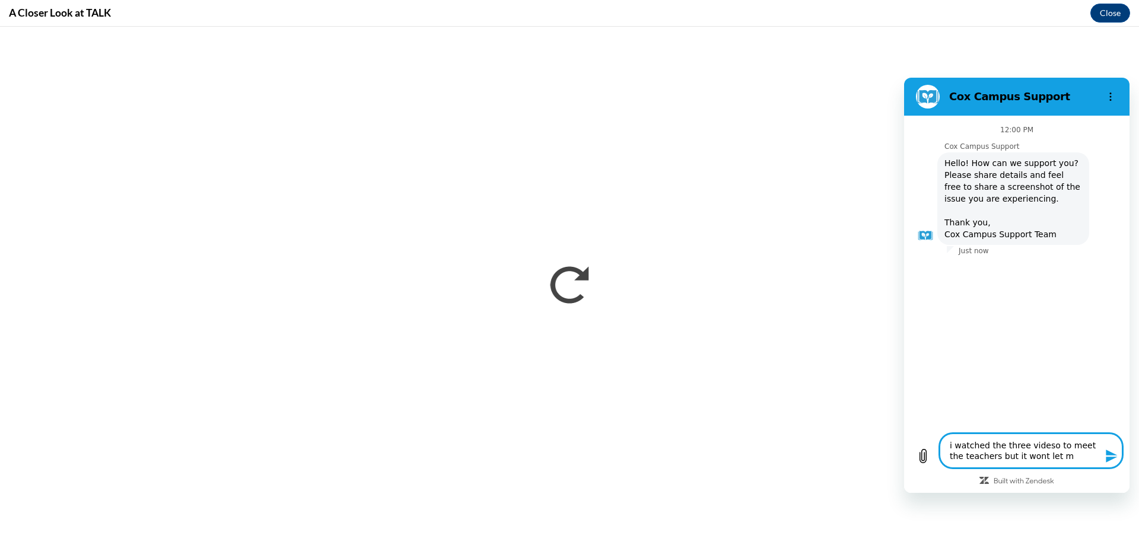
type textarea "i watched the three videso to meet the teachers but it wont let me"
type textarea "x"
type textarea "i watched the three videso to meet the teachers but it wont let me"
type textarea "x"
type textarea "i watched the three videso to meet the teachers but it wont let me m"
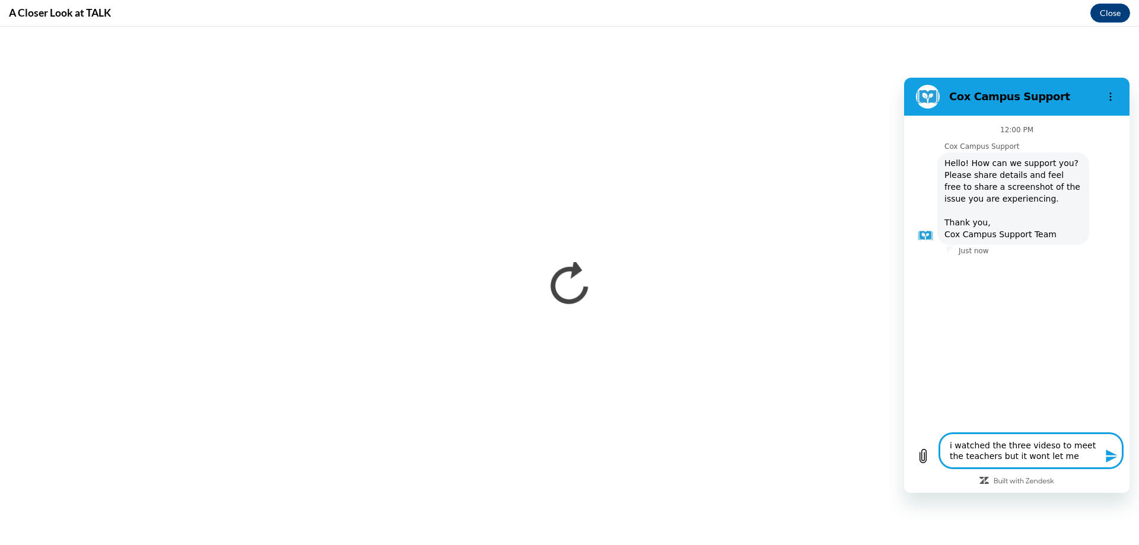
type textarea "x"
type textarea "i watched the three videso to meet the teachers but it wont let me mo"
type textarea "x"
type textarea "i watched the three videso to meet the teachers but it wont let me mov"
type textarea "x"
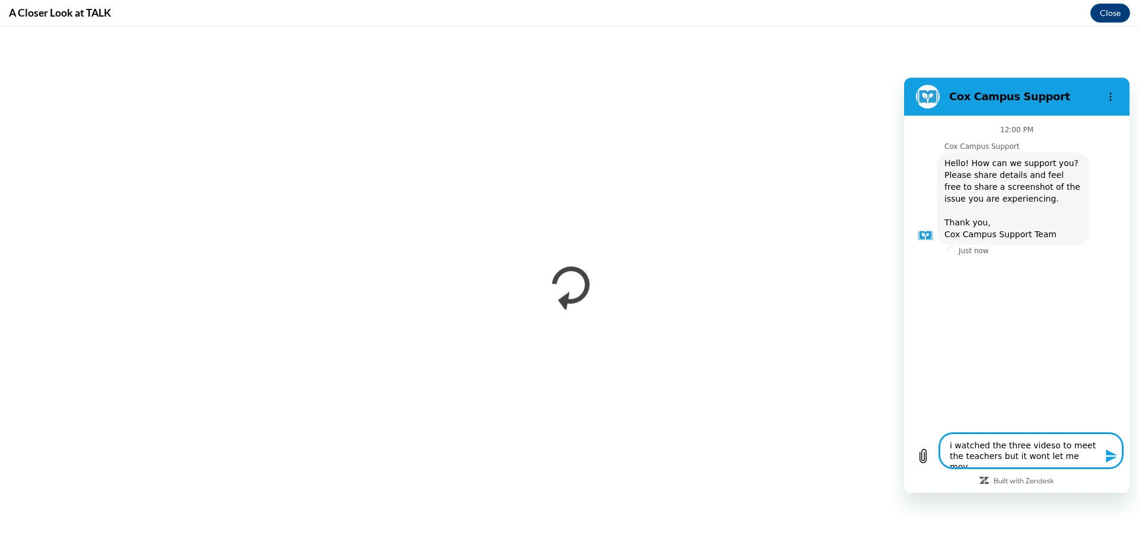
type textarea "i watched the three videso to meet the teachers but it wont let me move"
type textarea "x"
type textarea "i watched the three videso to meet the teachers but it wont let me move"
type textarea "x"
type textarea "i watched the three videso to meet the teachers but it wont let me move o"
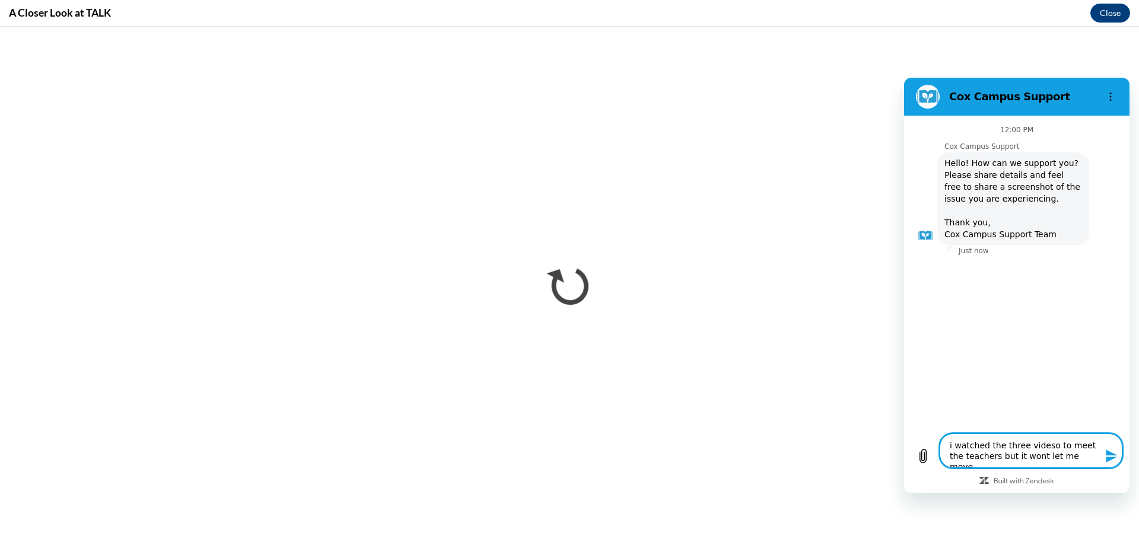
type textarea "x"
type textarea "i watched the three videso to meet the teachers but it wont let me move on"
type textarea "x"
type textarea "i watched the three videso to meet the teachers but it wont let me move on"
type textarea "x"
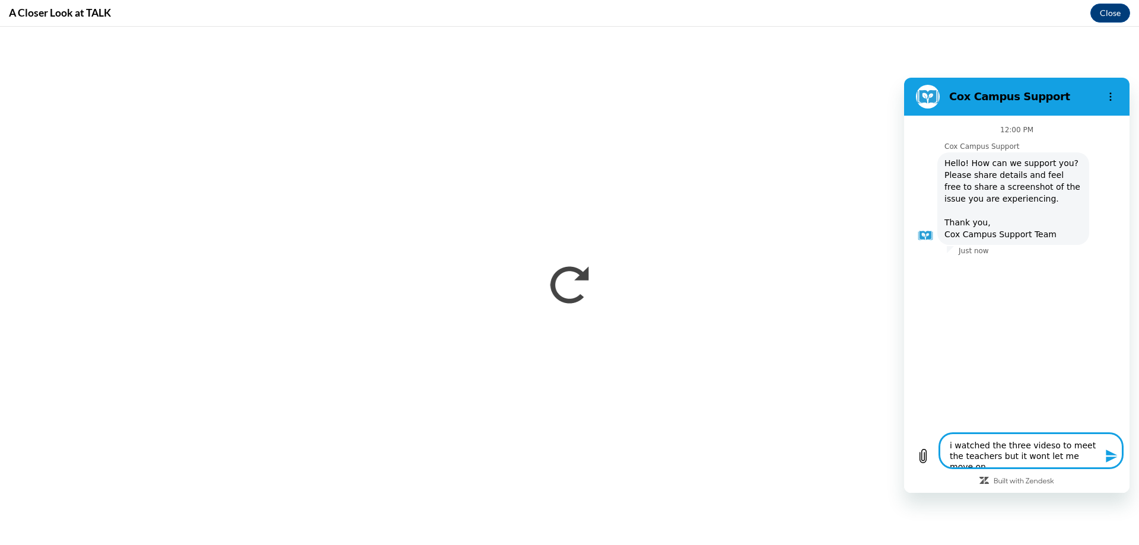
type textarea "i watched the three videso to meet the teachers but it wont let me move on t"
type textarea "x"
type textarea "i watched the three videso to meet the teachers but it wont let me move on to"
type textarea "x"
type textarea "i watched the three videso to meet the teachers but it wont let me move on to"
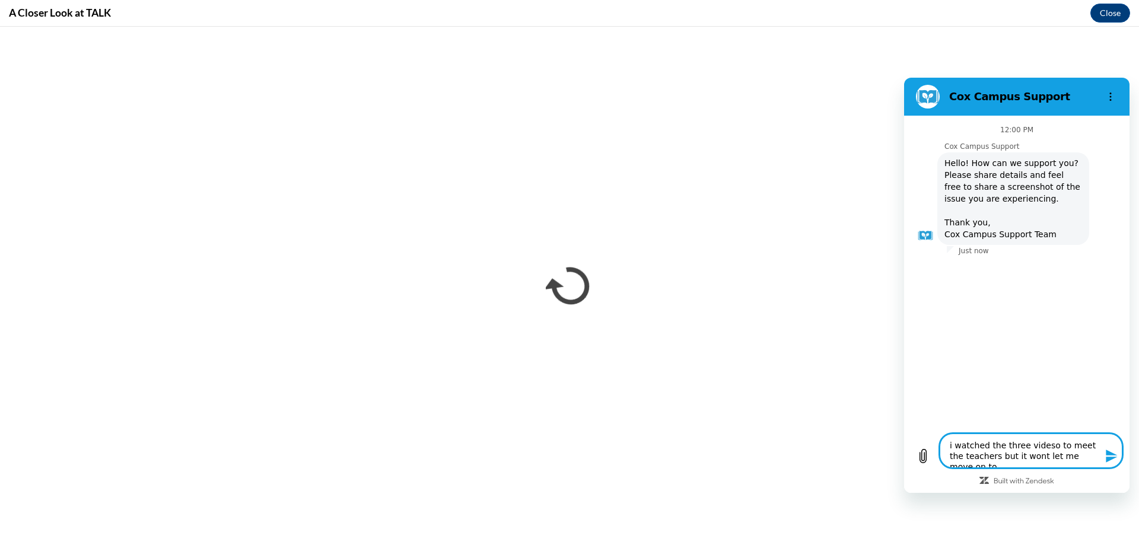
type textarea "x"
type textarea "i watched the three videso to meet the teachers but it wont let me move on to t"
type textarea "x"
type textarea "i watched the three videso to meet the teachers but it wont let me move on to th"
type textarea "x"
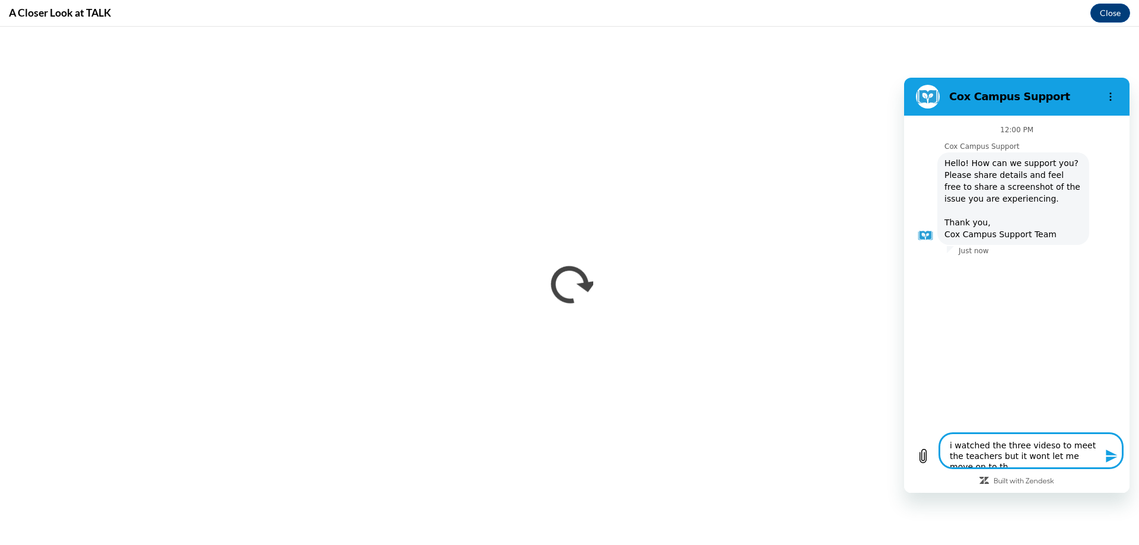
type textarea "i watched the three videso to meet the teachers but it wont let me move on to t…"
type textarea "x"
type textarea "i watched the three videso to meet the teachers but it wont let me move on to t…"
type textarea "x"
type textarea "i watched the three videso to meet the teachers but it wont let me move on to t…"
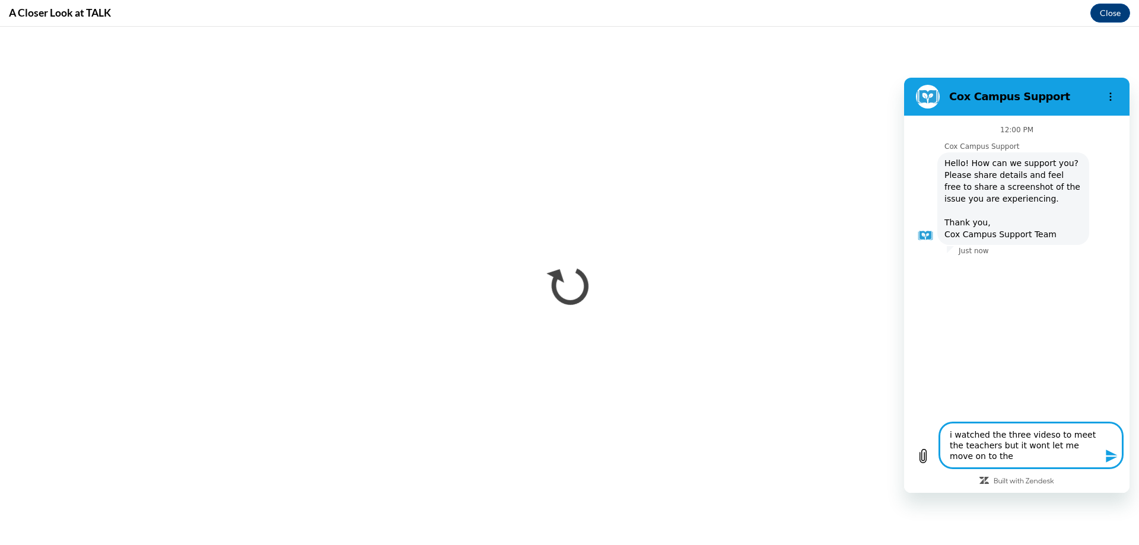
type textarea "x"
type textarea "i watched the three videso to meet the teachers but it wont let me move on to t…"
type textarea "x"
type textarea "i watched the three videso to meet the teachers but it wont let me move on to t…"
type textarea "x"
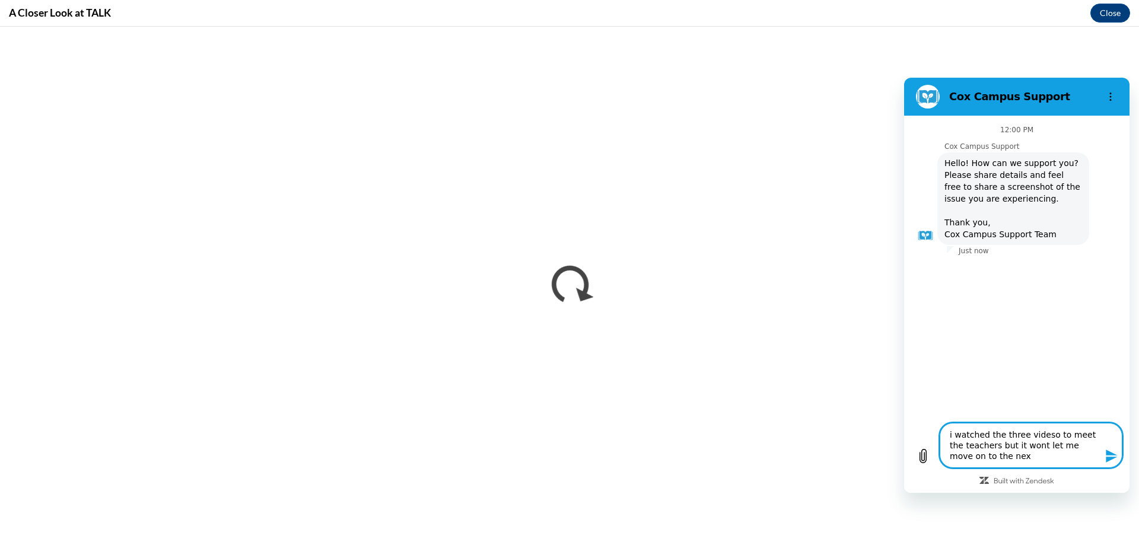
type textarea "i watched the three videso to meet the teachers but it wont let me move on to t…"
type textarea "x"
type textarea "i watched the three videso to meet the teachers but it wont let me move on to t…"
type textarea "x"
type textarea "i watched the three videso to meet the teachers but it wont let me move on to t…"
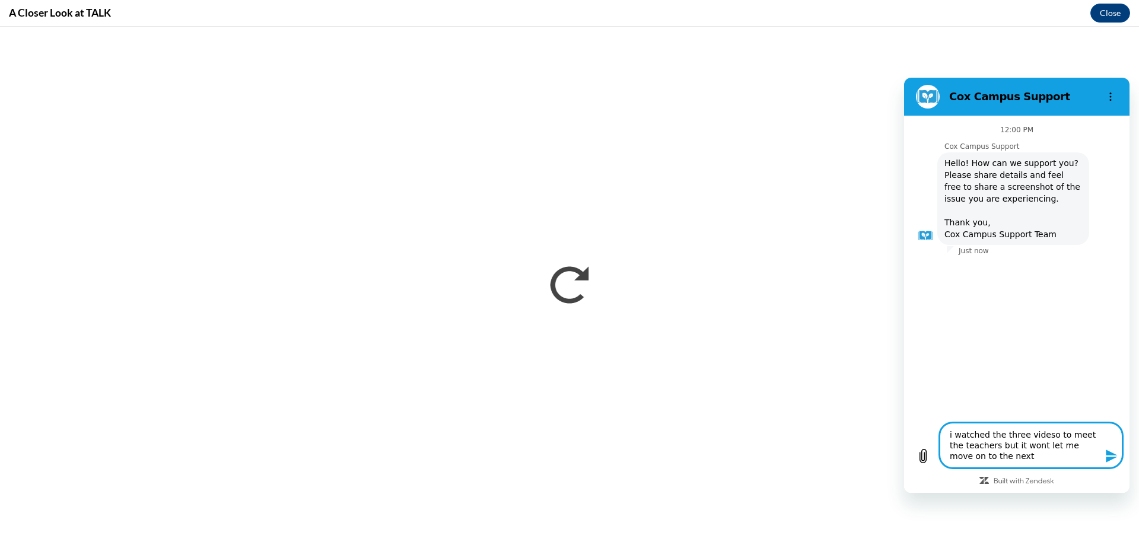
type textarea "x"
type textarea "i watched the three videso to meet the teachers but it wont let me move on to t…"
type textarea "x"
type textarea "i watched the three videso to meet the teachers but it wont let me move on to t…"
type textarea "x"
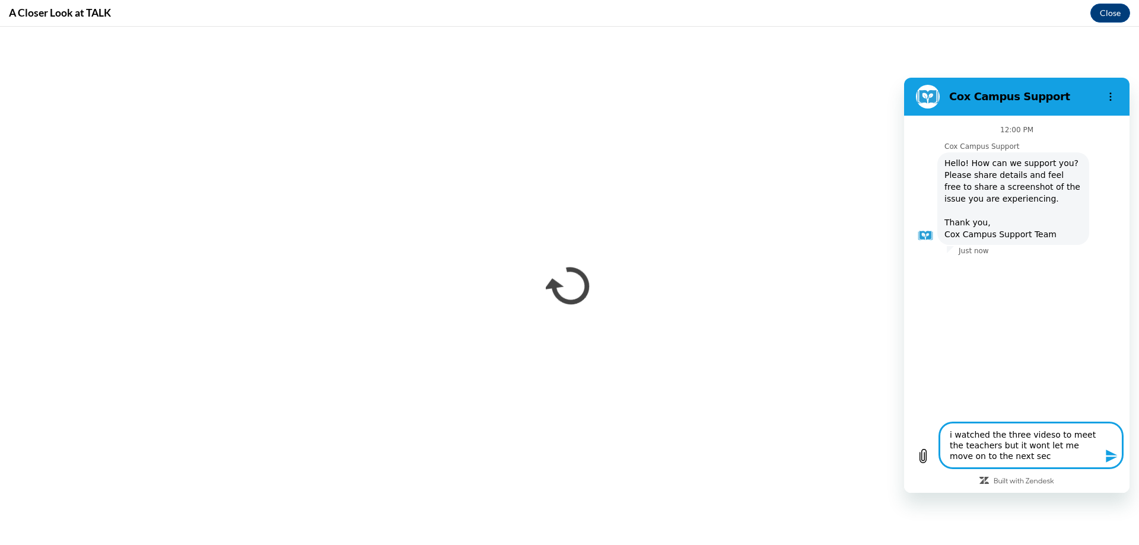
type textarea "i watched the three videso to meet the teachers but it wont let me move on to t…"
type textarea "x"
type textarea "i watched the three videso to meet the teachers but it wont let me move on to t…"
type textarea "x"
type textarea "i watched the three videso to meet the teachers but it wont let me move on to t…"
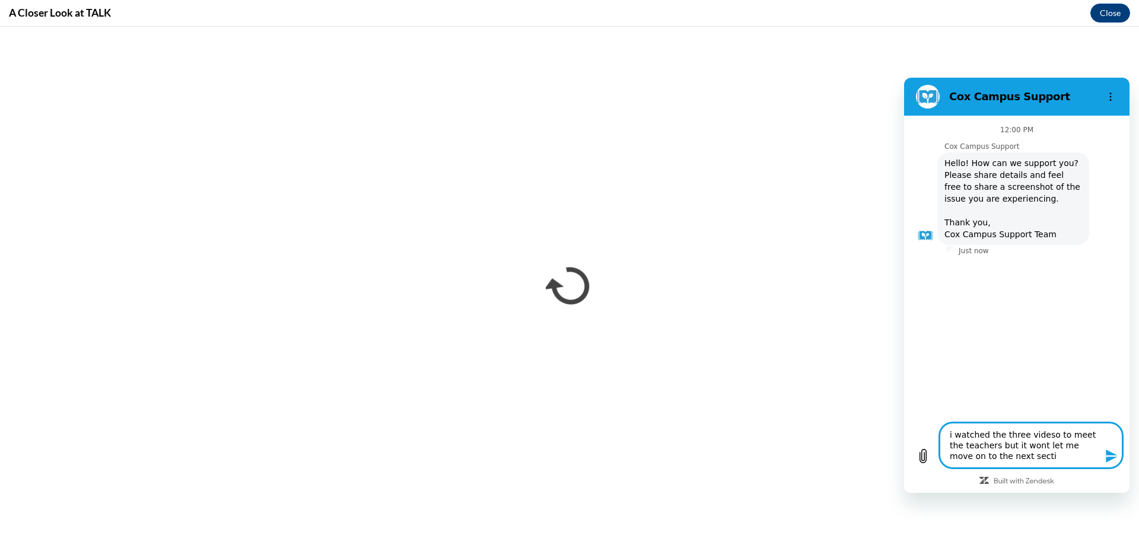
type textarea "x"
type textarea "i watched the three videso to meet the teachers but it wont let me move on to t…"
type textarea "x"
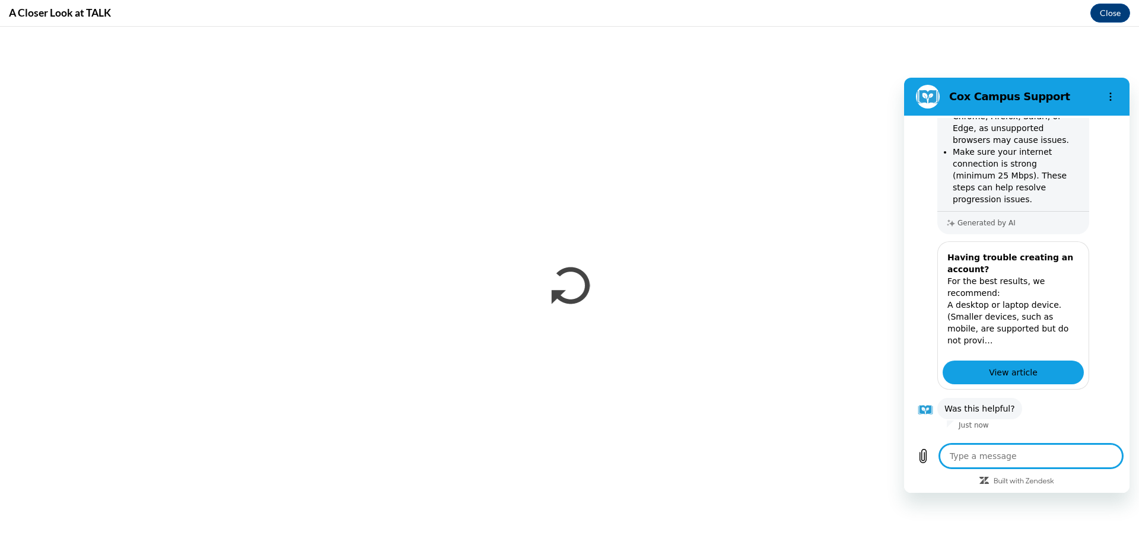
scroll to position [261, 0]
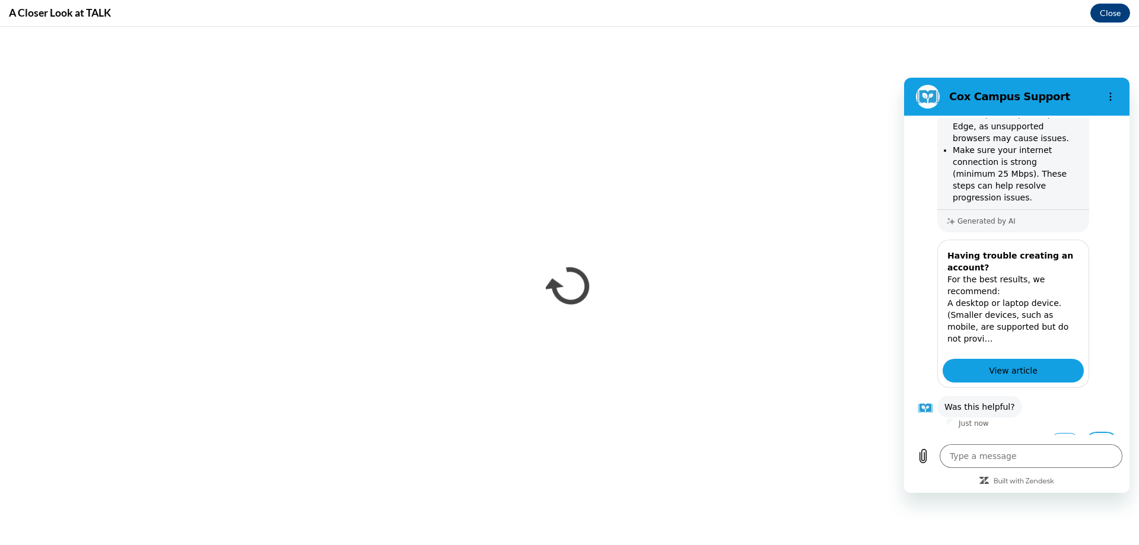
click at [1094, 433] on button "No" at bounding box center [1101, 444] width 32 height 23
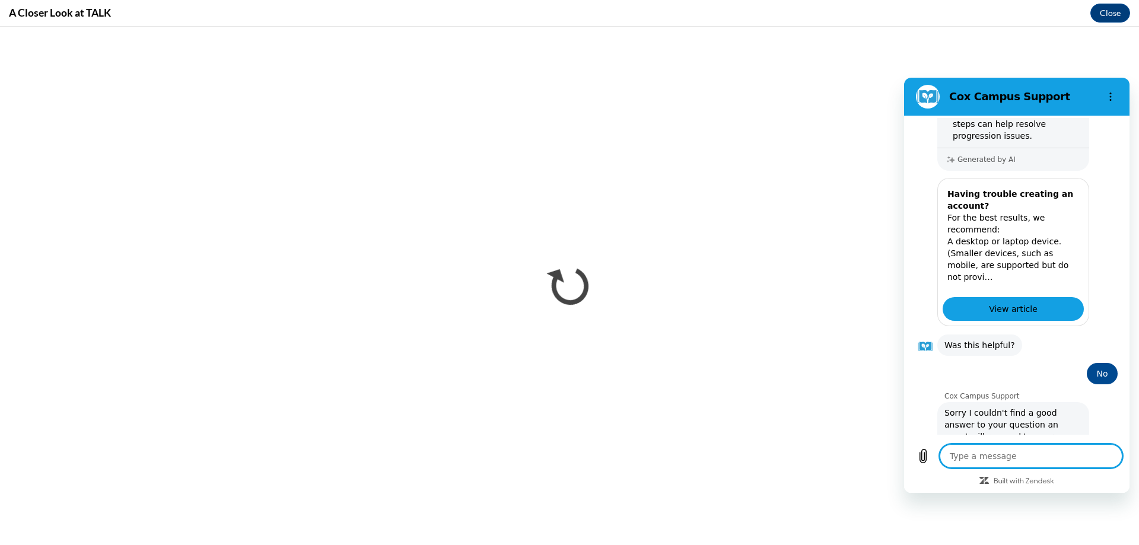
scroll to position [352, 0]
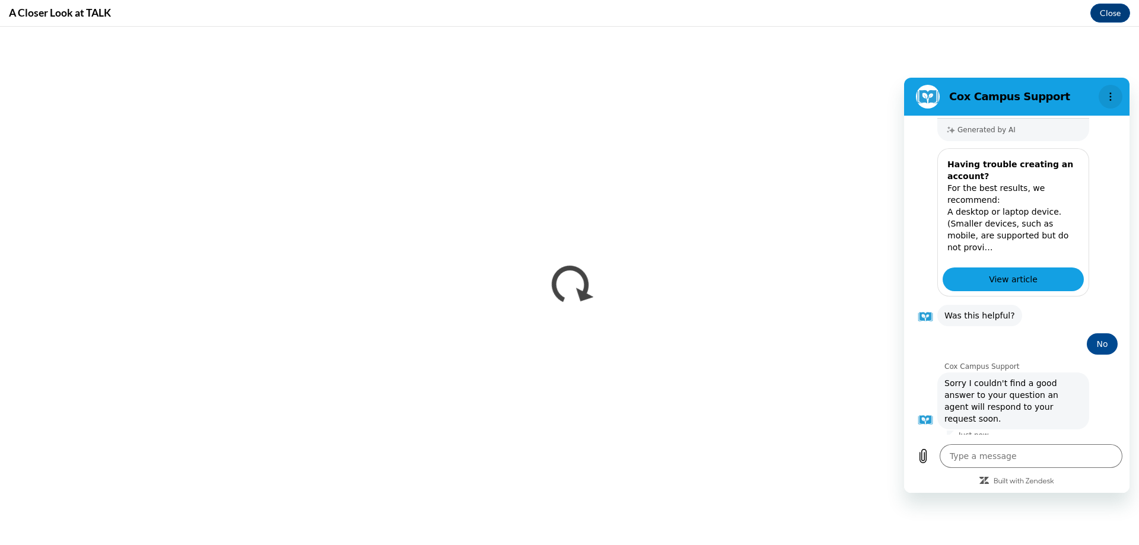
click at [1107, 91] on button "Options menu" at bounding box center [1110, 97] width 24 height 24
click at [1068, 445] on button "Talk to a human" at bounding box center [1078, 462] width 79 height 34
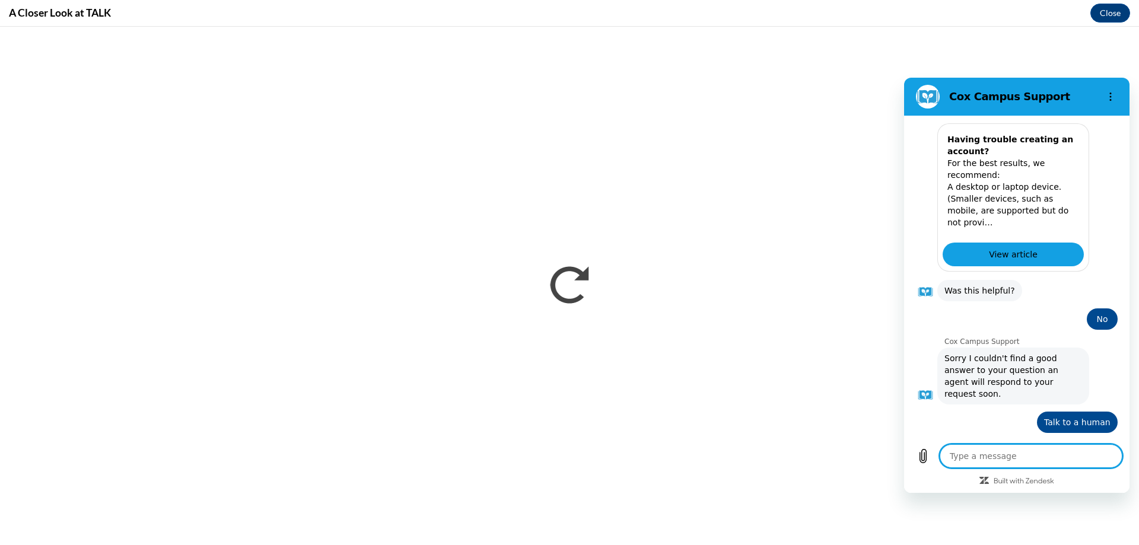
scroll to position [376, 0]
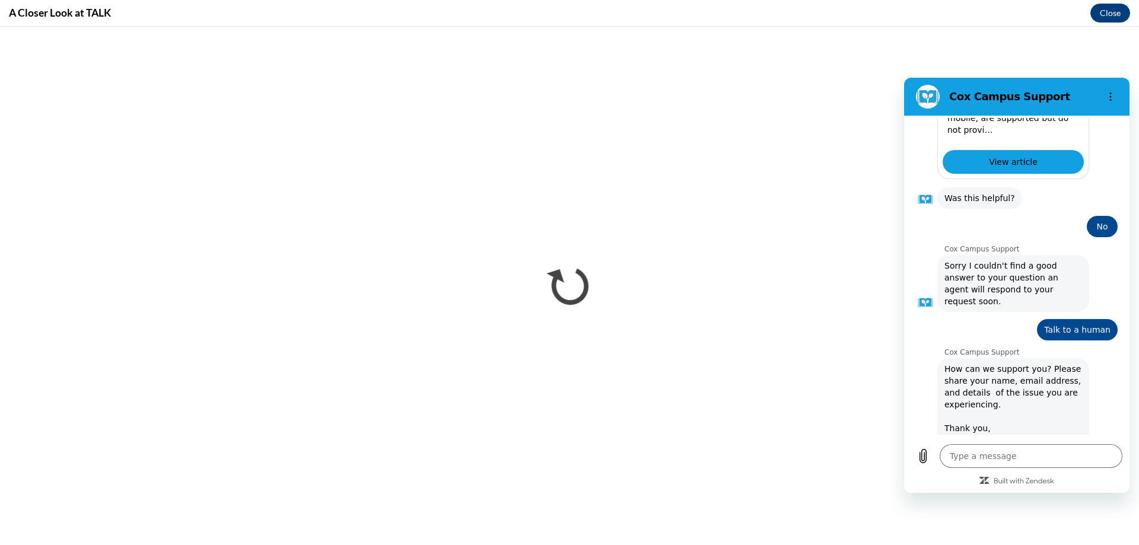
type textarea "x"
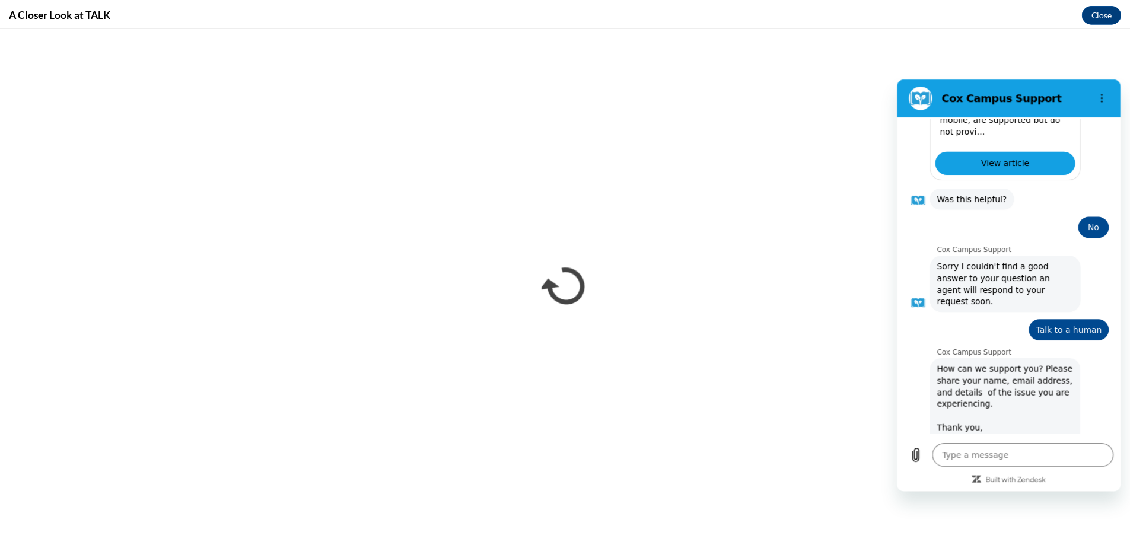
scroll to position [555, 0]
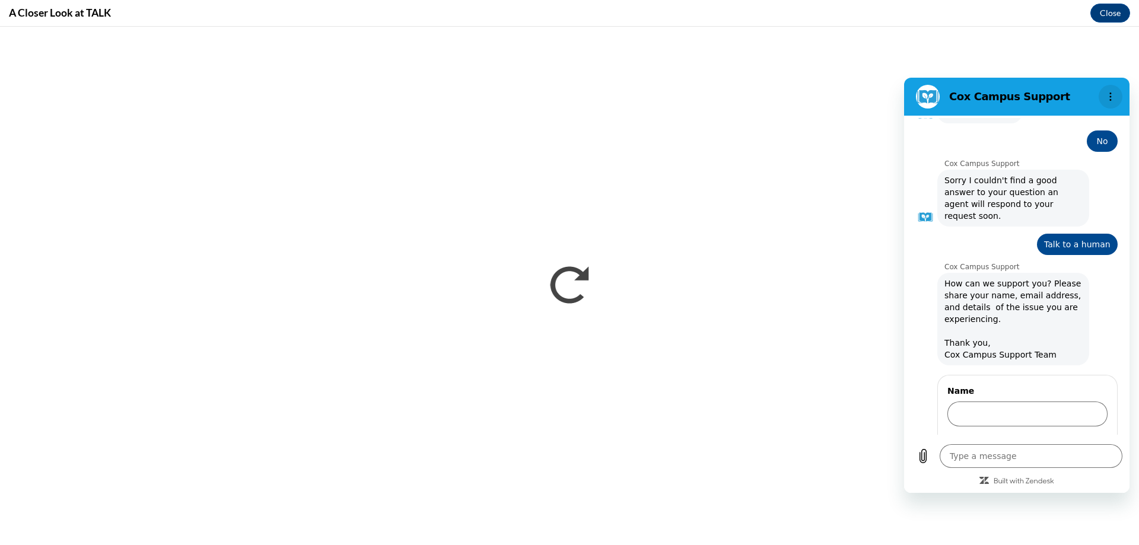
click at [1112, 94] on icon "Options menu" at bounding box center [1110, 96] width 9 height 9
click at [996, 96] on h2 "Cox Campus Support" at bounding box center [1021, 97] width 145 height 14
click at [1114, 16] on button "Close" at bounding box center [1110, 13] width 40 height 19
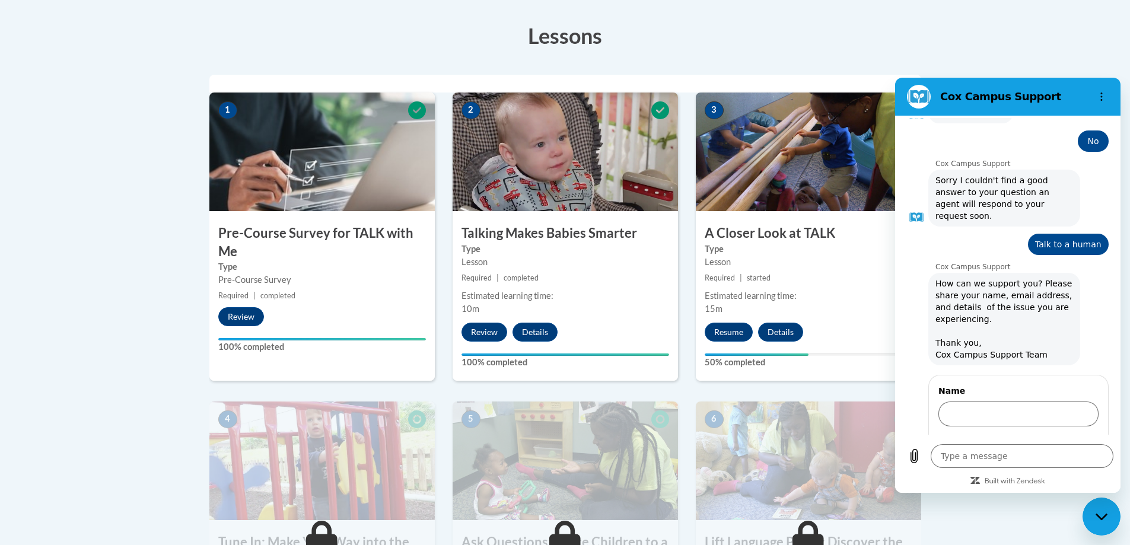
scroll to position [297, 0]
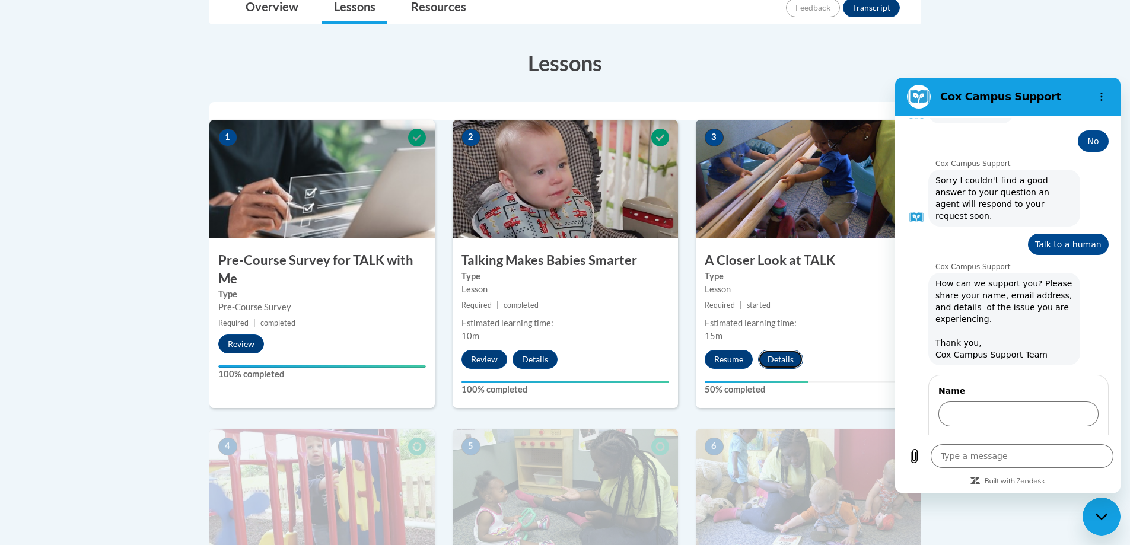
click at [784, 357] on button "Details" at bounding box center [780, 359] width 45 height 19
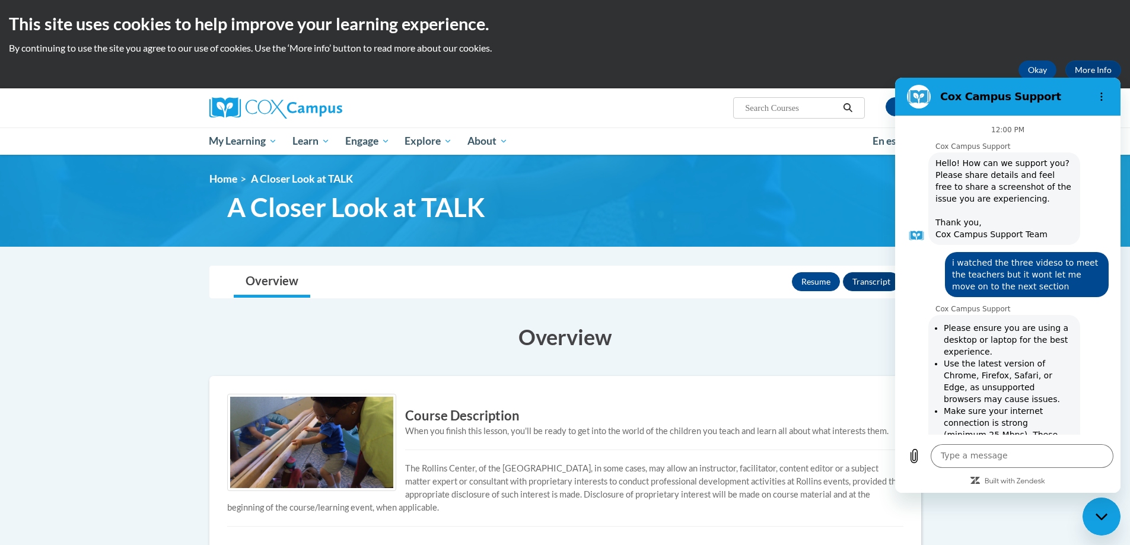
scroll to position [555, 0]
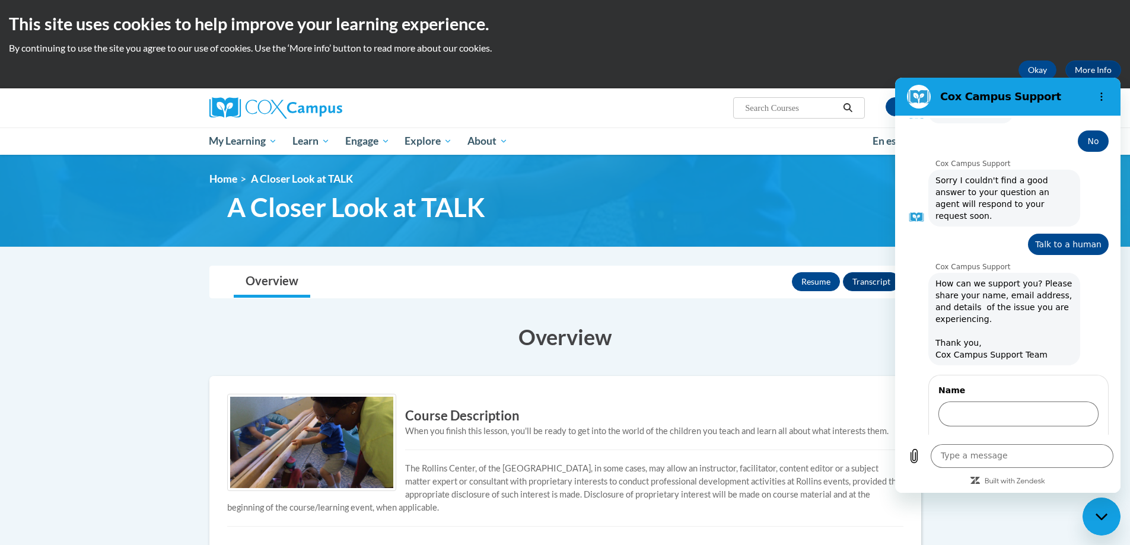
click at [827, 340] on h3 "Overview" at bounding box center [565, 337] width 712 height 30
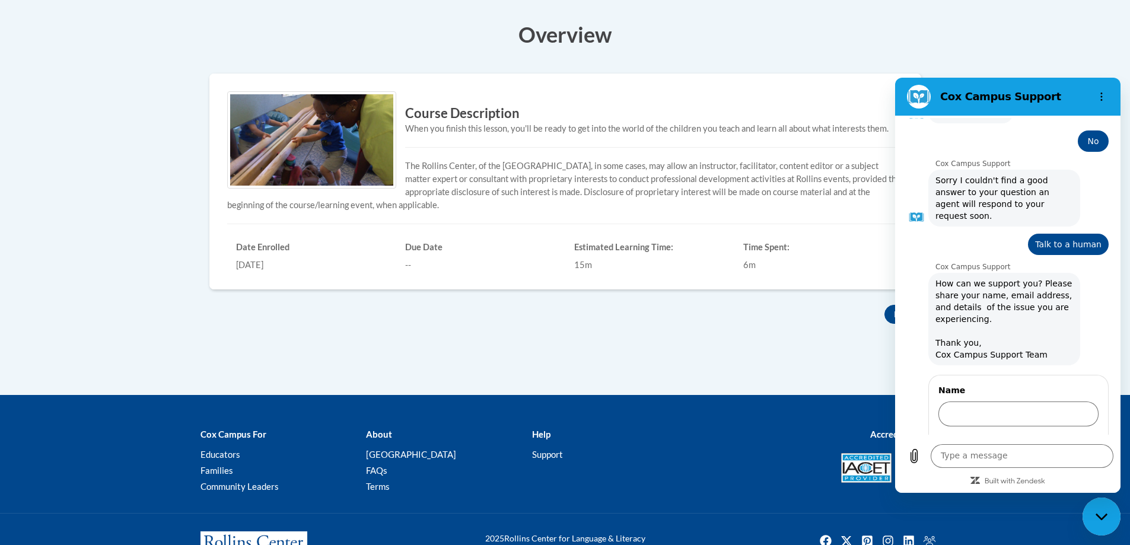
scroll to position [348, 0]
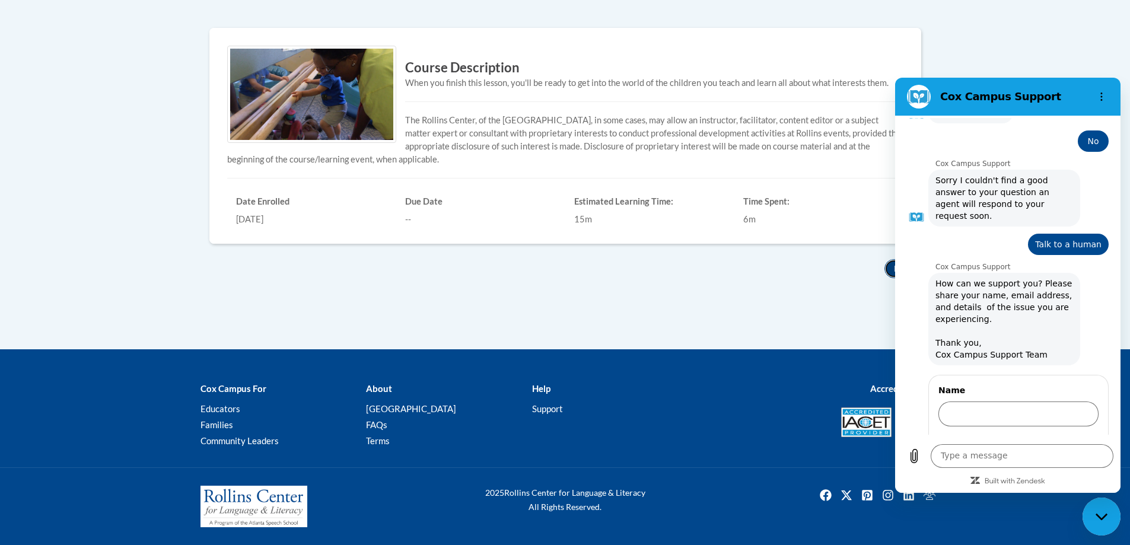
click at [886, 269] on button "Back" at bounding box center [902, 268] width 37 height 19
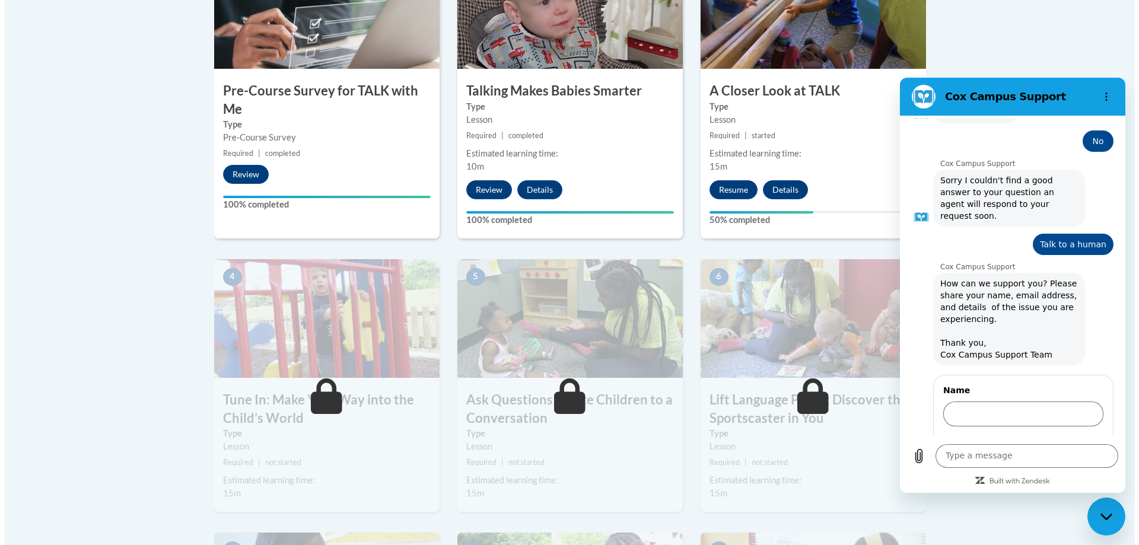
scroll to position [475, 0]
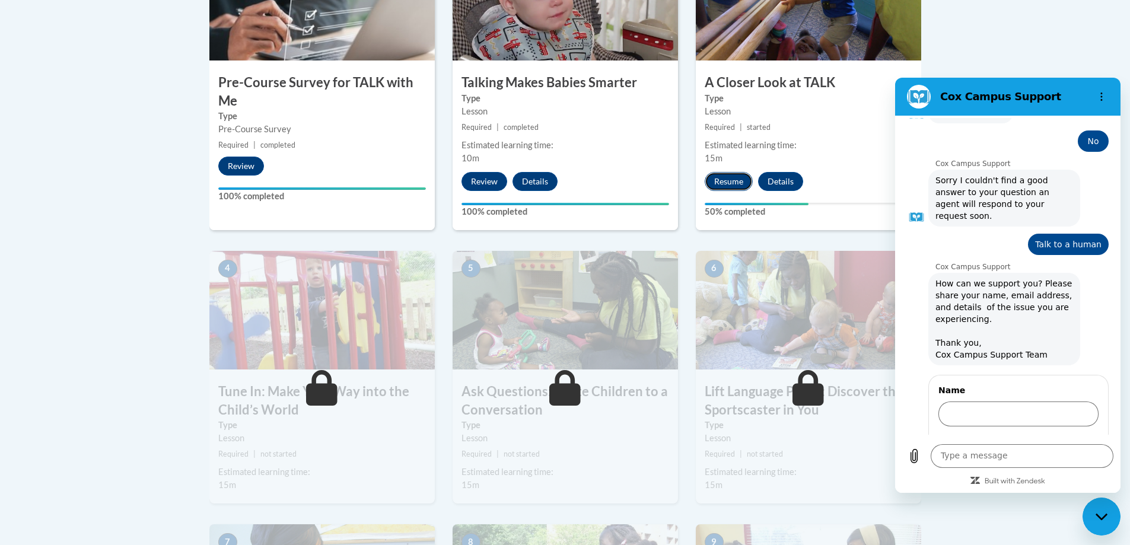
click at [727, 178] on button "Resume" at bounding box center [729, 181] width 48 height 19
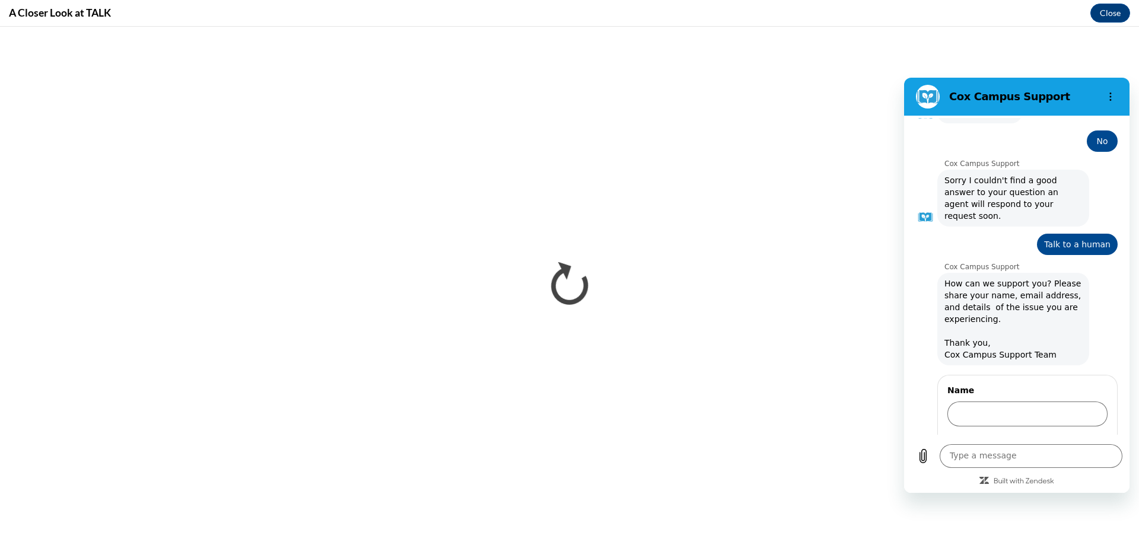
scroll to position [0, 0]
click at [976, 402] on input "Name" at bounding box center [1027, 414] width 160 height 25
click at [1068, 436] on button "Next" at bounding box center [1088, 448] width 40 height 24
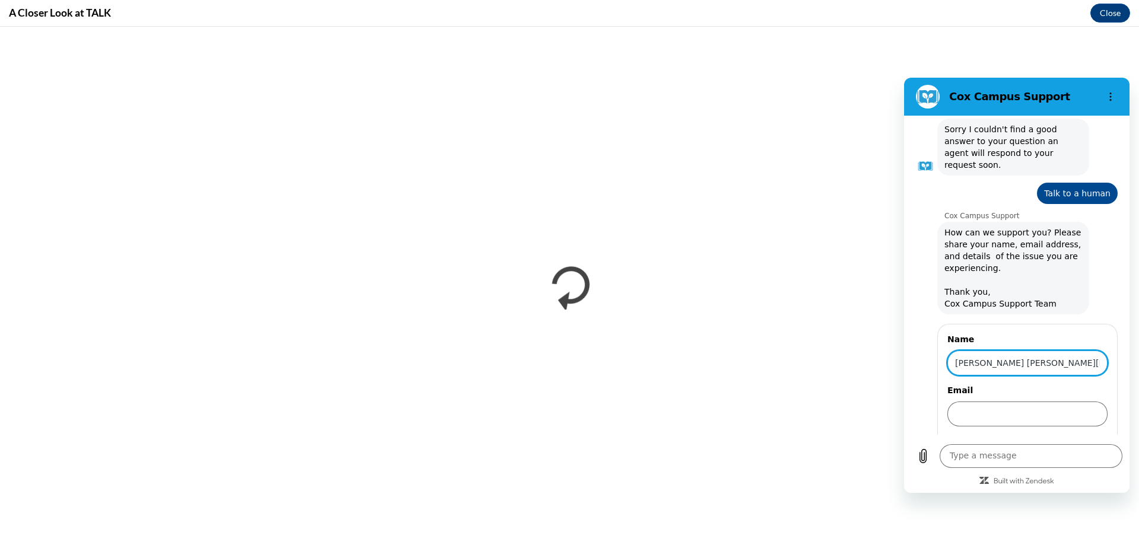
click at [976, 402] on input "Email" at bounding box center [1027, 414] width 160 height 25
click at [1091, 351] on input "Kathryn Kurtenbachaboxofcurtains@gmail.com" at bounding box center [1027, 363] width 160 height 25
click at [1075, 351] on input "Kathryn Kurtenbachgmail.com" at bounding box center [1027, 363] width 160 height 25
type input "[PERSON_NAME]"
click at [1056, 402] on input "Email" at bounding box center [1027, 414] width 160 height 25
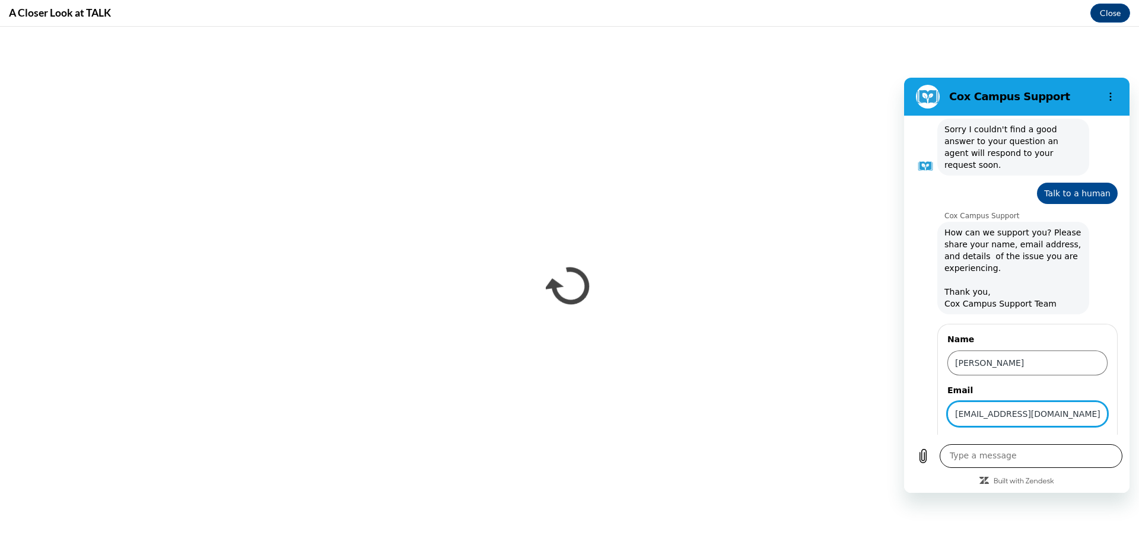
type input "[EMAIL_ADDRESS][DOMAIN_NAME]"
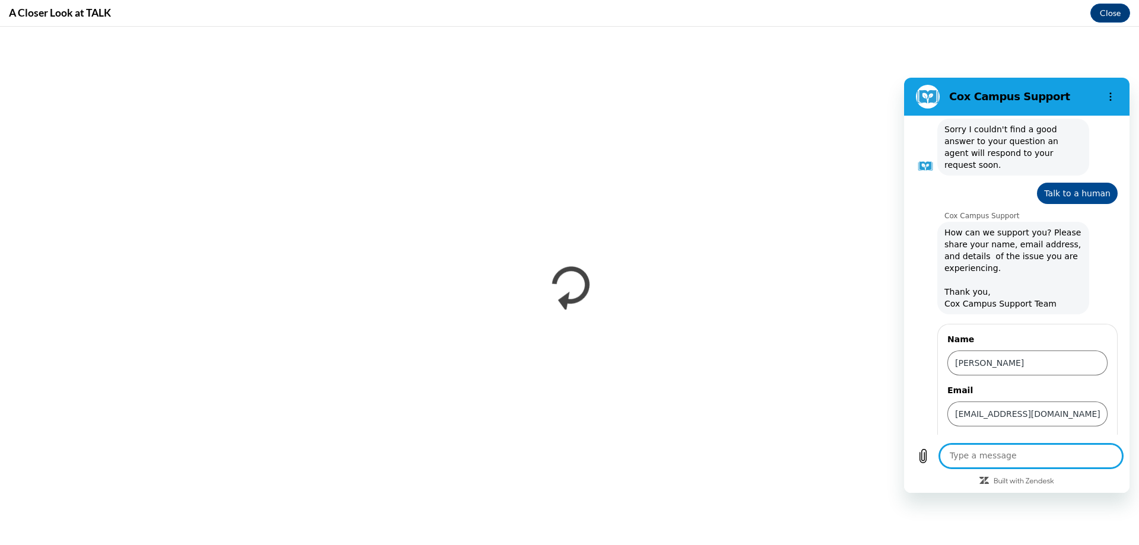
click at [970, 457] on textarea at bounding box center [1031, 456] width 183 height 24
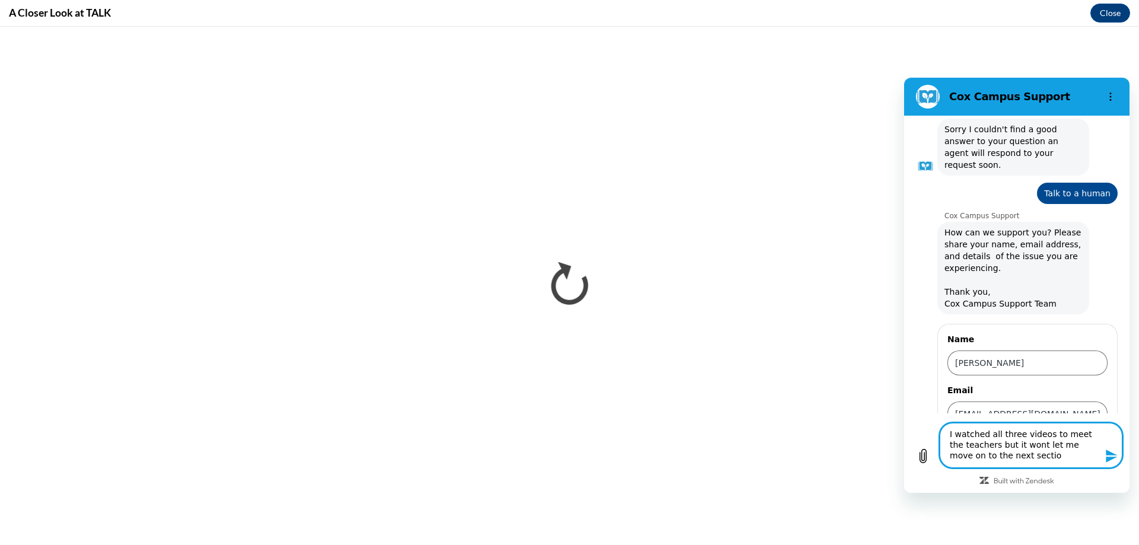
type textarea "I watched all three videos to meet the teachers but it wont let me move on to t…"
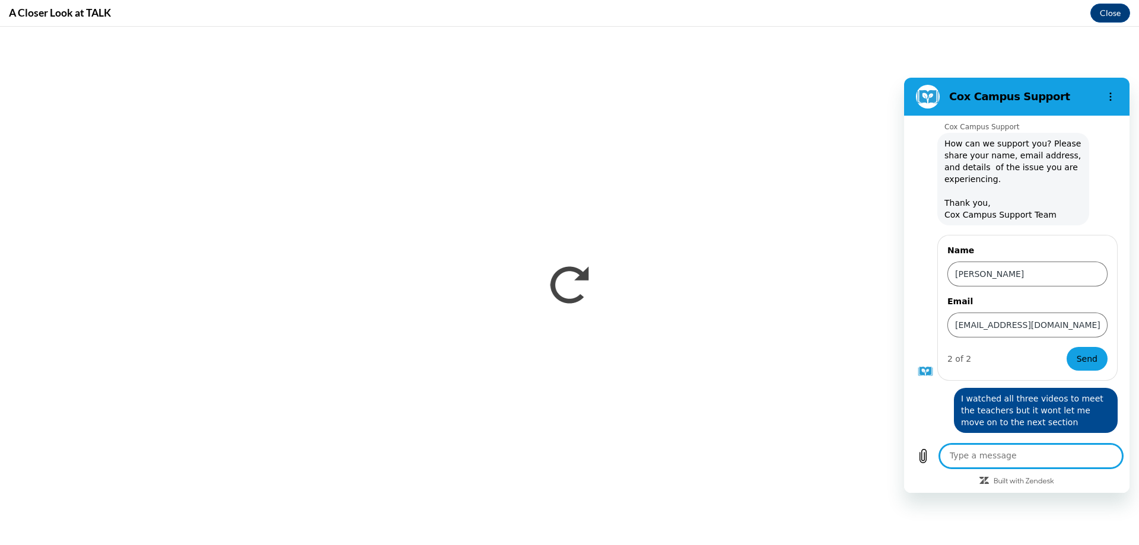
scroll to position [694, 0]
click at [1077, 353] on span "Send" at bounding box center [1087, 360] width 21 height 14
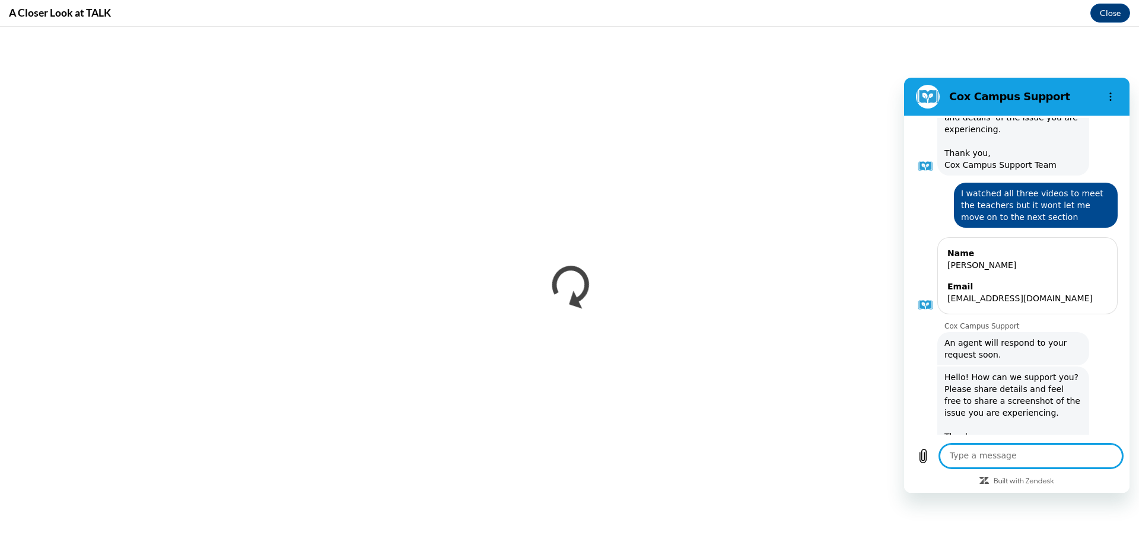
scroll to position [747, 0]
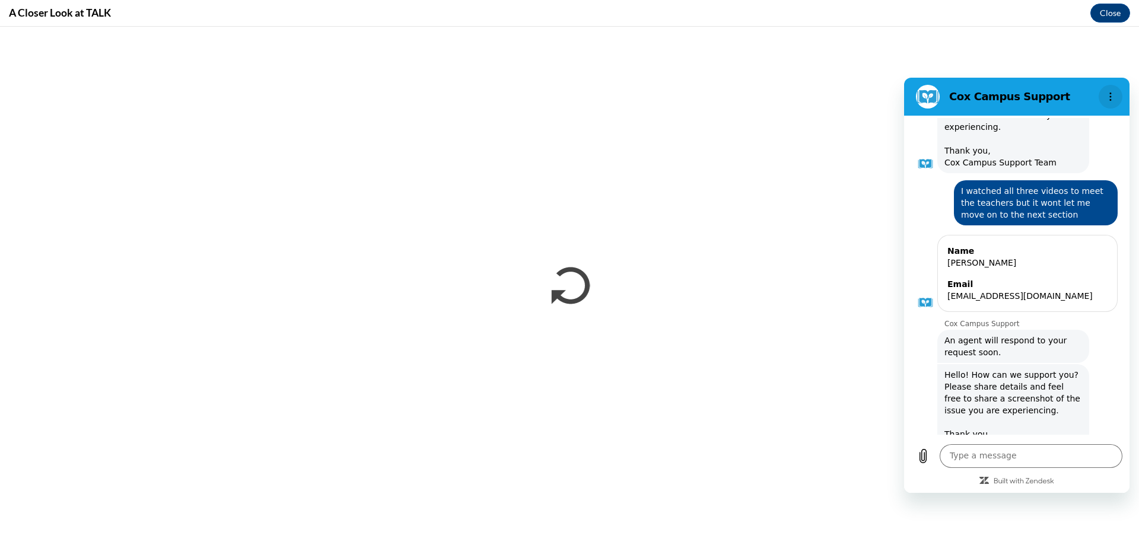
click at [1112, 93] on icon "Options menu" at bounding box center [1110, 96] width 9 height 9
click at [1075, 93] on h2 "Cox Campus Support" at bounding box center [1021, 97] width 145 height 14
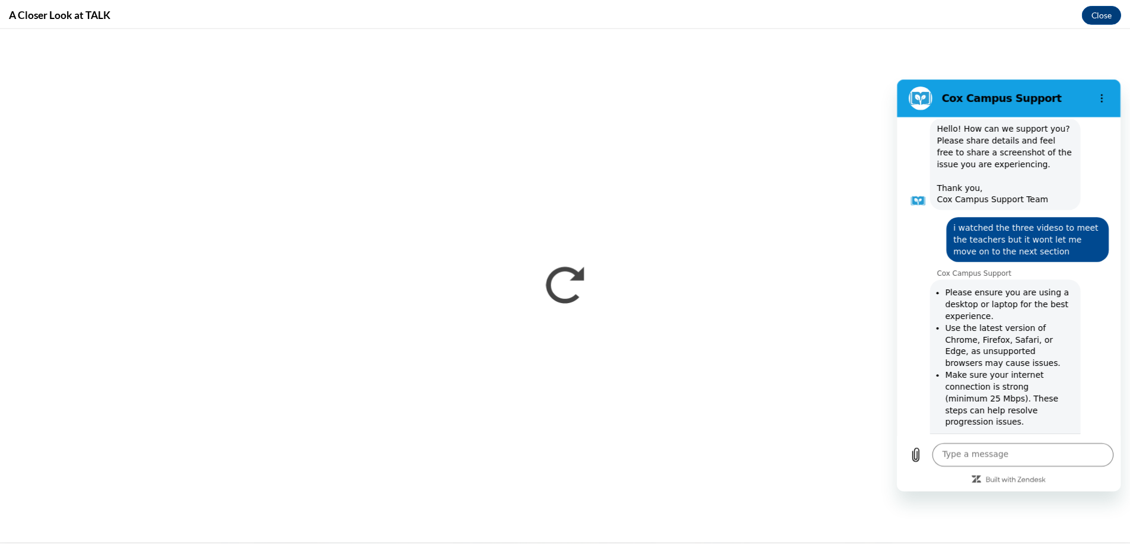
scroll to position [0, 0]
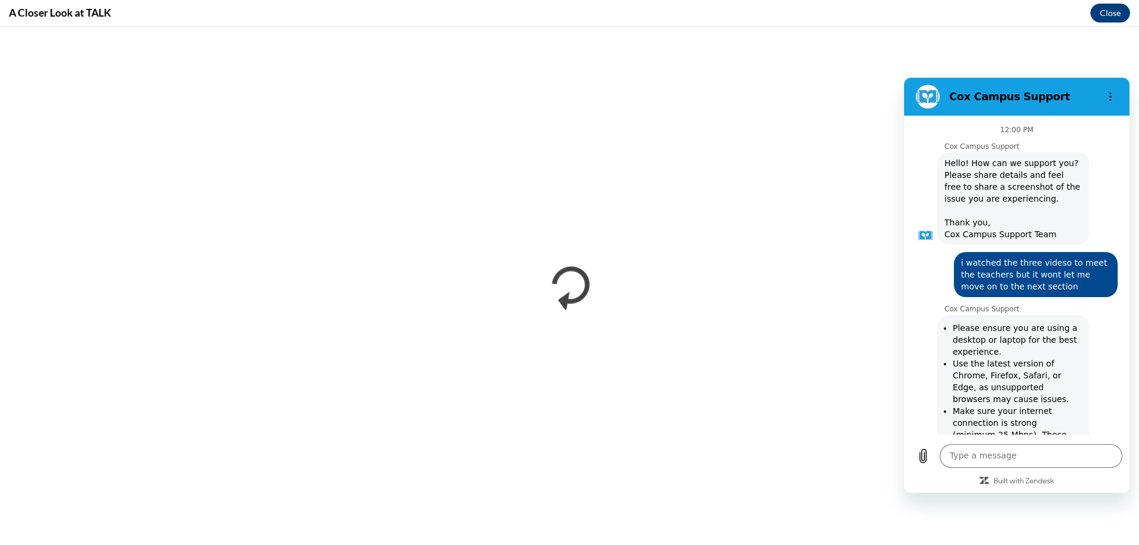
click at [953, 93] on h2 "Cox Campus Support" at bounding box center [1021, 97] width 145 height 14
click at [933, 95] on figure at bounding box center [928, 97] width 24 height 24
click at [1043, 92] on h2 "Cox Campus Support" at bounding box center [1021, 97] width 145 height 14
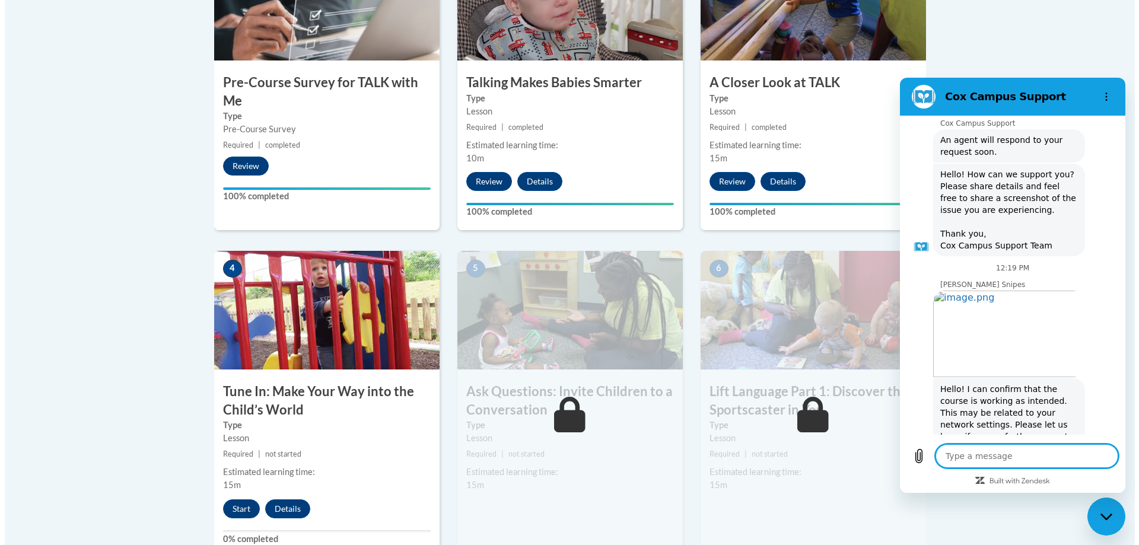
scroll to position [950, 0]
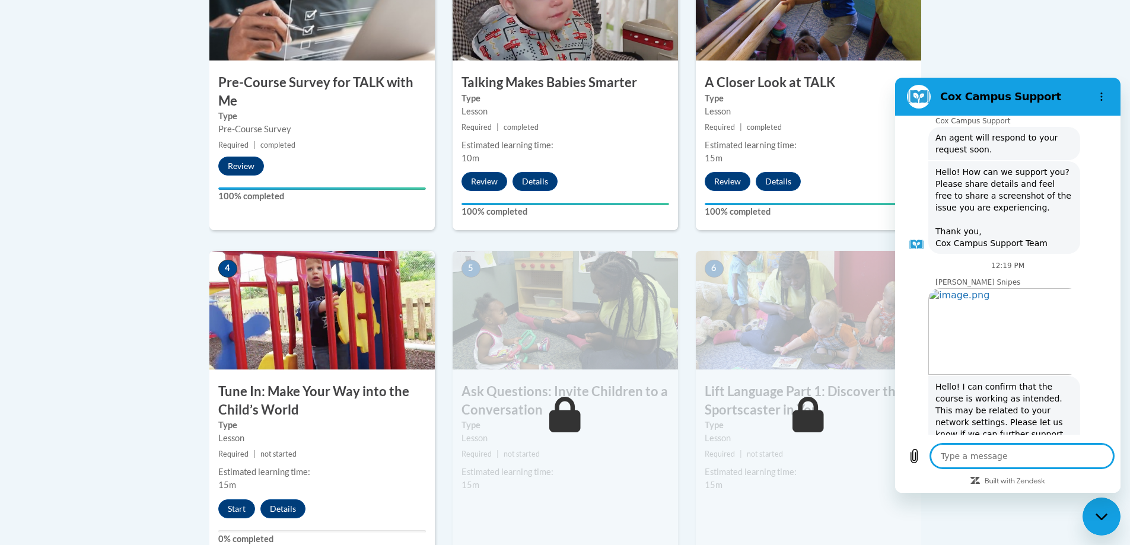
click at [760, 342] on img at bounding box center [808, 310] width 225 height 119
click at [235, 509] on button "Start" at bounding box center [236, 508] width 37 height 19
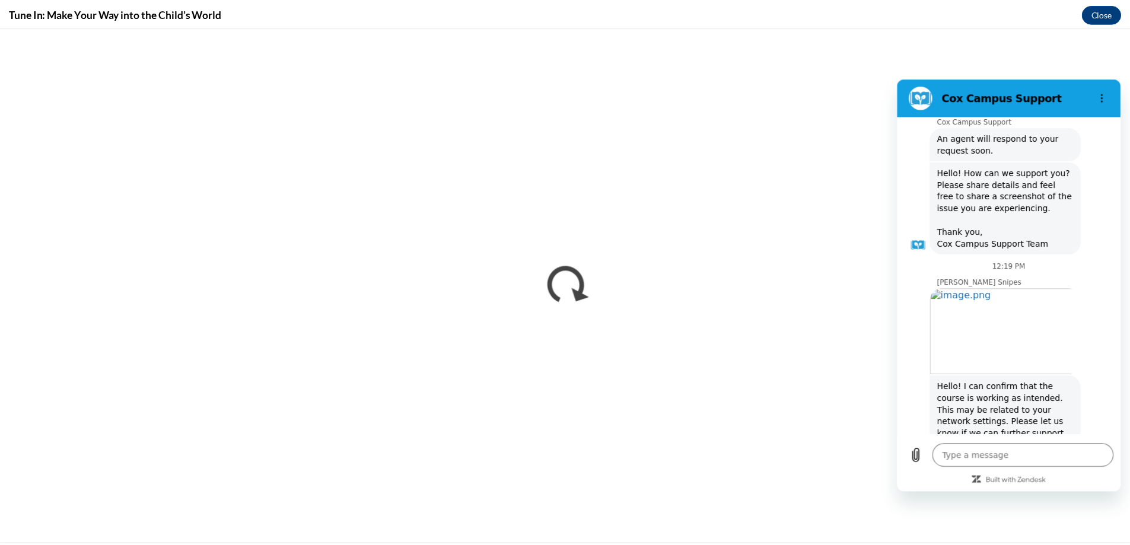
scroll to position [0, 0]
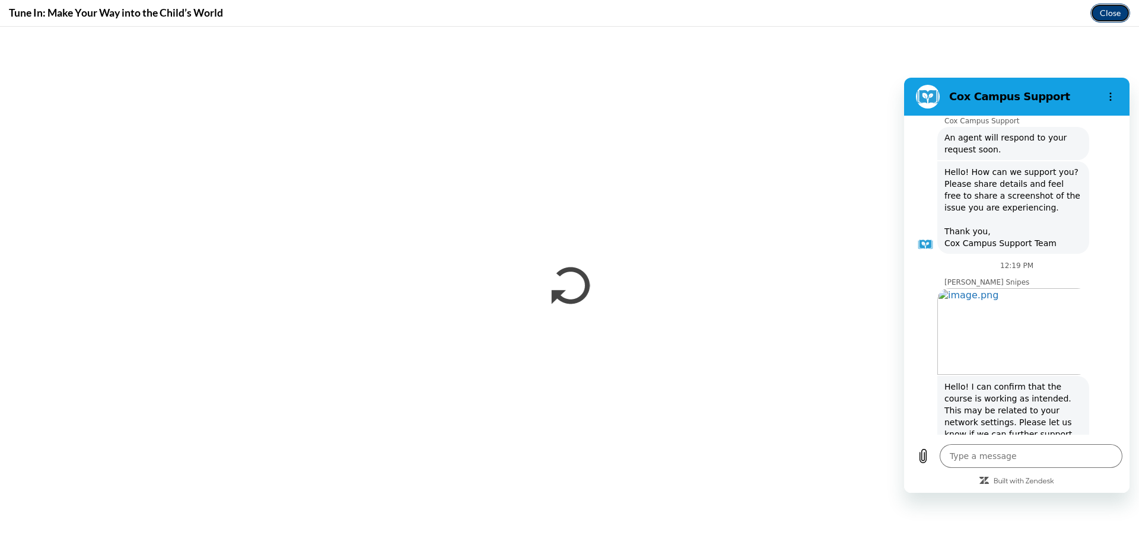
click at [1108, 14] on button "Close" at bounding box center [1110, 13] width 40 height 19
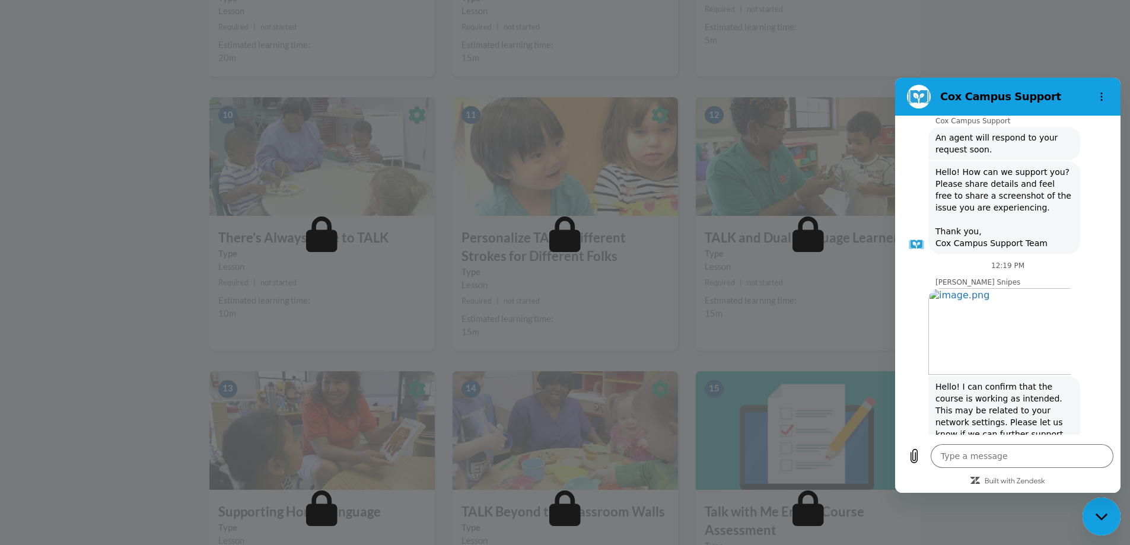
scroll to position [1196, 0]
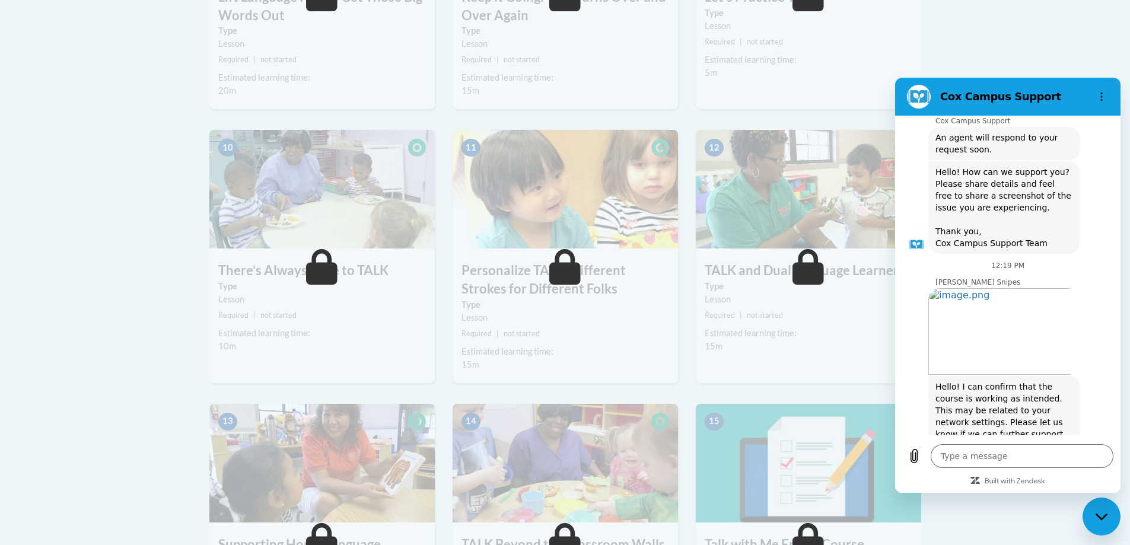
type textarea "x"
